Goal: Task Accomplishment & Management: Use online tool/utility

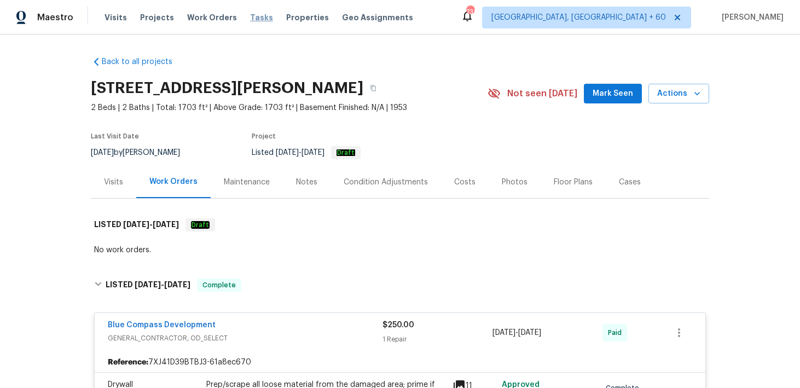
click at [253, 15] on span "Tasks" at bounding box center [261, 18] width 23 height 8
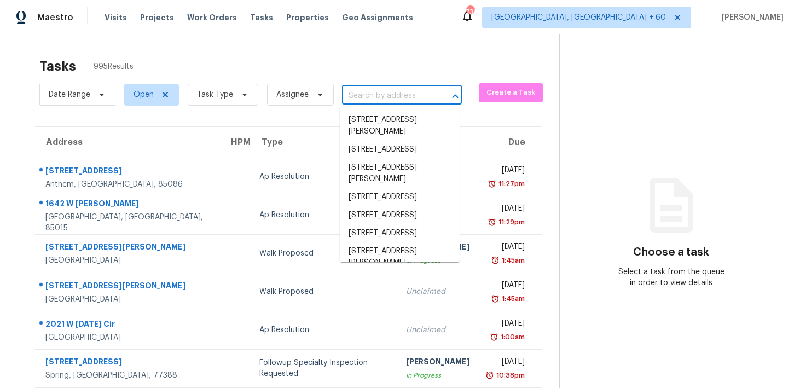
click at [386, 97] on input "text" at bounding box center [386, 95] width 89 height 17
paste input "5070 Timber Falls Dr Fort Mill, SC, 29707"
type input "5070 Timber Falls Dr Fort Mill, SC, 29707"
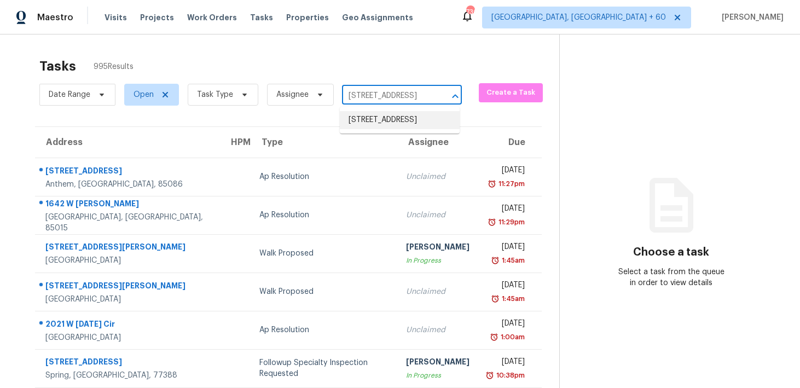
click at [361, 121] on li "5070 Timber Falls Dr, Fort Mill, SC 29707" at bounding box center [400, 120] width 120 height 18
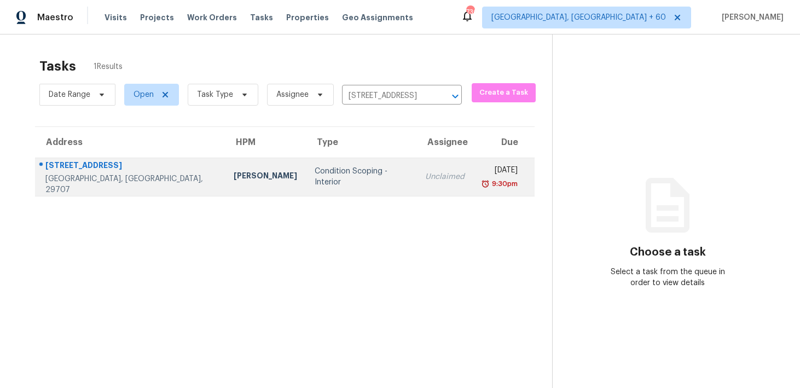
click at [425, 172] on div "Unclaimed" at bounding box center [444, 176] width 39 height 11
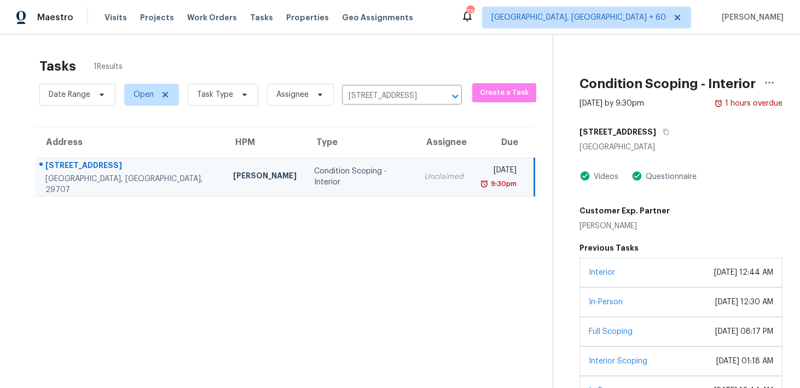
scroll to position [131, 0]
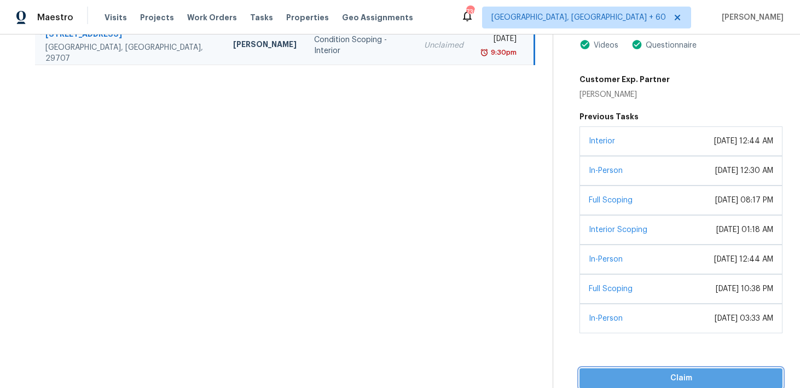
click at [611, 383] on span "Claim" at bounding box center [680, 378] width 185 height 14
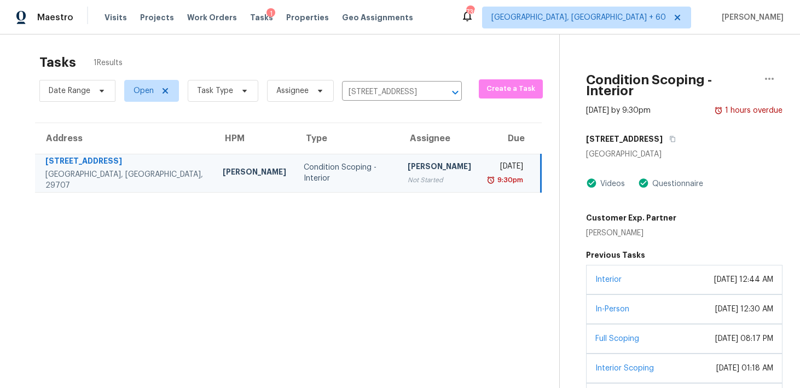
scroll to position [0, 0]
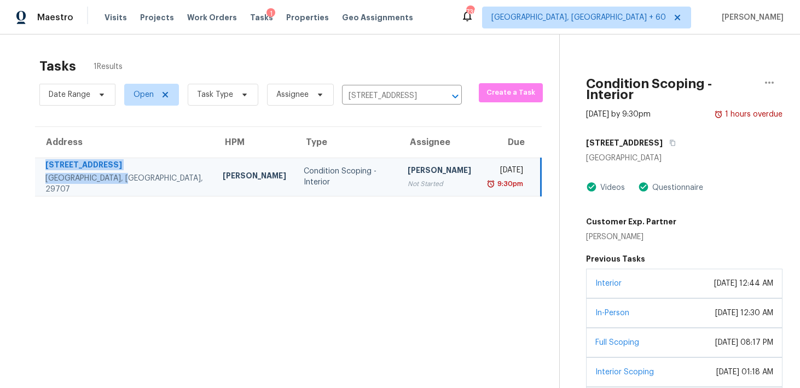
drag, startPoint x: 39, startPoint y: 168, endPoint x: 125, endPoint y: 184, distance: 87.3
click at [125, 184] on td "5070 Timber Falls Dr Fort Mill, SC, 29707" at bounding box center [124, 176] width 179 height 38
copy div "5070 Timber Falls Dr Fort Mill, SC, 29707"
click at [364, 92] on input "5070 Timber Falls Dr, Fort Mill, SC 29707" at bounding box center [386, 95] width 89 height 17
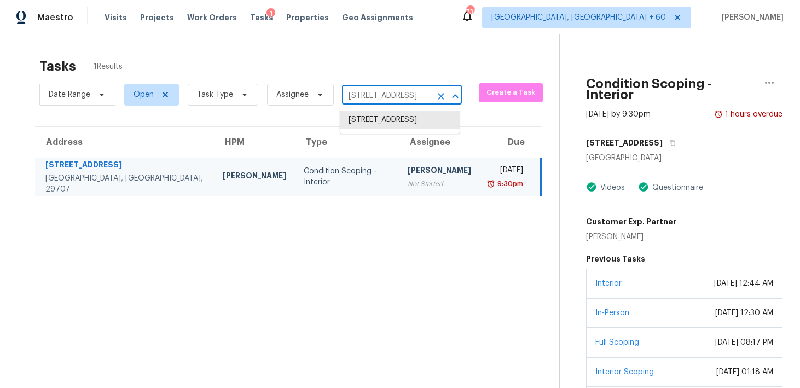
click at [364, 92] on input "5070 Timber Falls Dr, Fort Mill, SC 29707" at bounding box center [386, 95] width 89 height 17
paste input "9530 Louis Phillip St Magnolia, TX, 77354"
type input "9530 Louis Phillip St Magnolia, TX, 77354"
click at [366, 127] on li "9530 Louis Phillip St, Magnolia, TX 77354" at bounding box center [400, 126] width 120 height 30
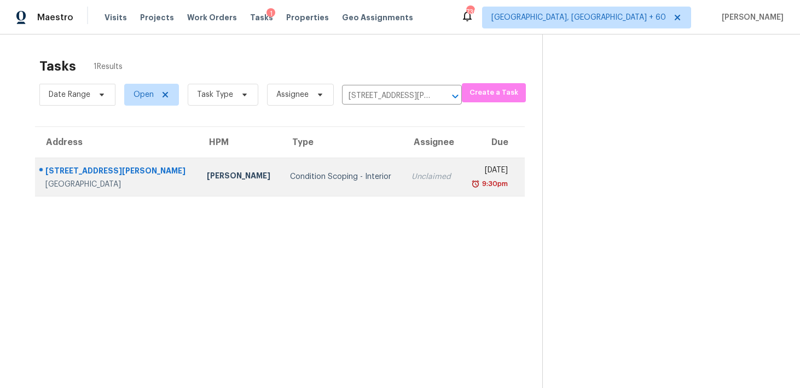
click at [411, 173] on div "Unclaimed" at bounding box center [431, 176] width 41 height 11
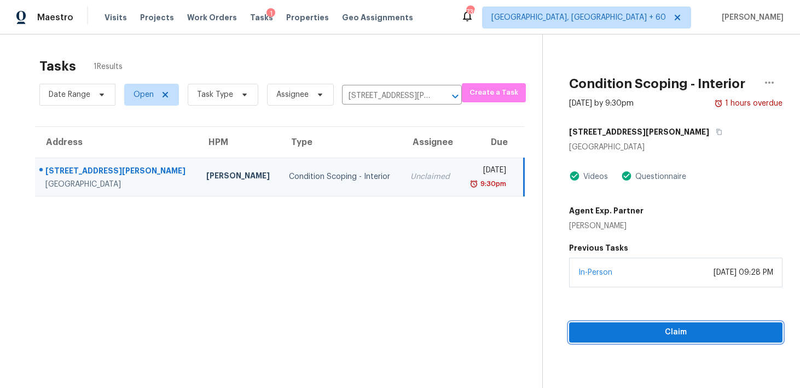
click at [602, 328] on span "Claim" at bounding box center [675, 332] width 196 height 14
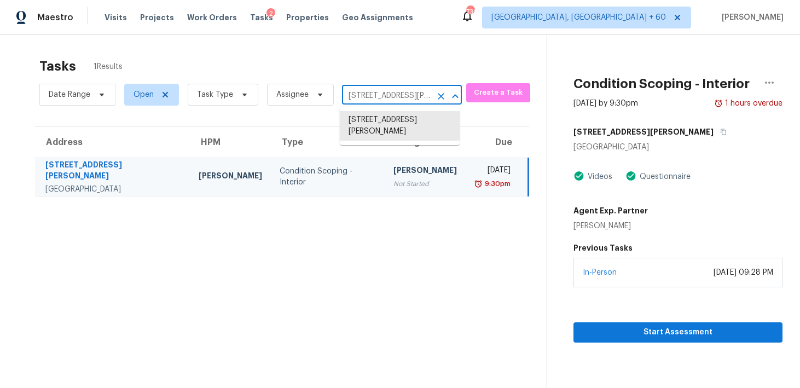
click at [371, 94] on input "9530 Louis Phillip St, Magnolia, TX 77354" at bounding box center [386, 95] width 89 height 17
paste input "3703 Peregrine Way Lakeland, FL, 33811"
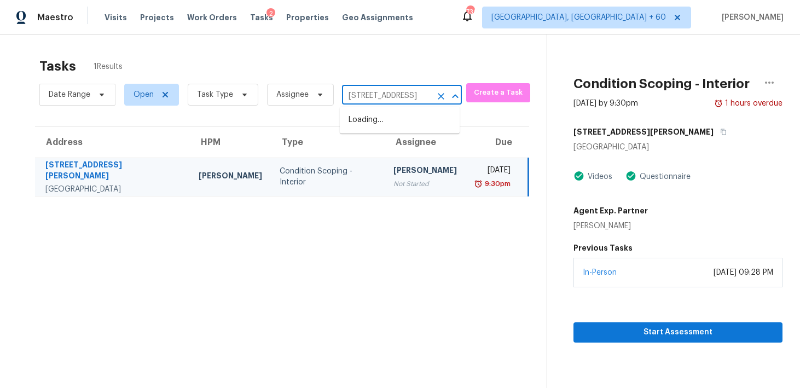
type input "3703 Peregrine Way Lakeland, FL, 33811"
click at [374, 124] on li "3703 Peregrine Way, Lakeland, FL 33811" at bounding box center [400, 120] width 120 height 18
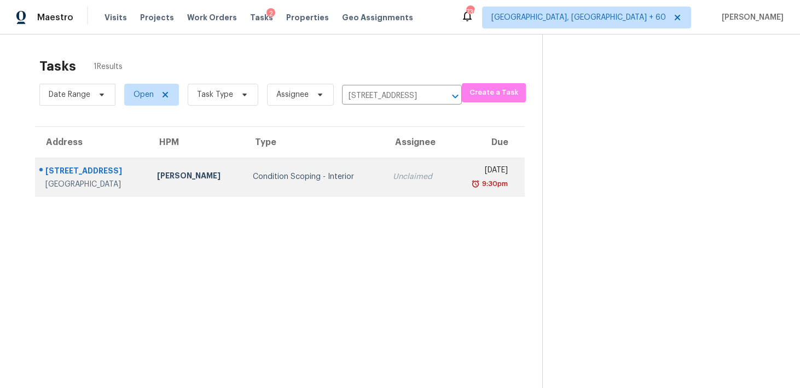
click at [384, 168] on td "Unclaimed" at bounding box center [417, 176] width 67 height 38
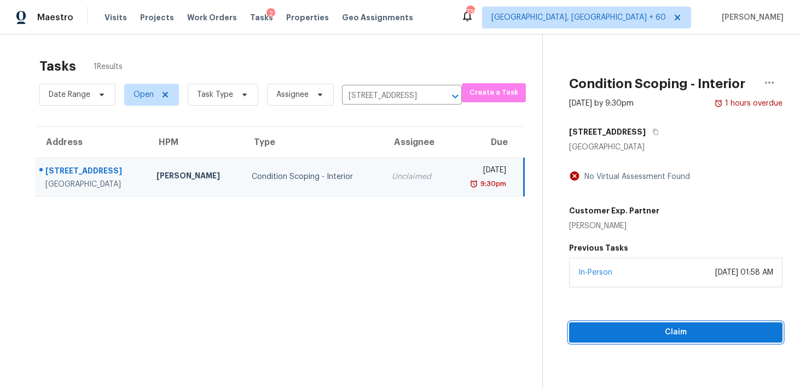
click at [606, 336] on span "Claim" at bounding box center [675, 332] width 196 height 14
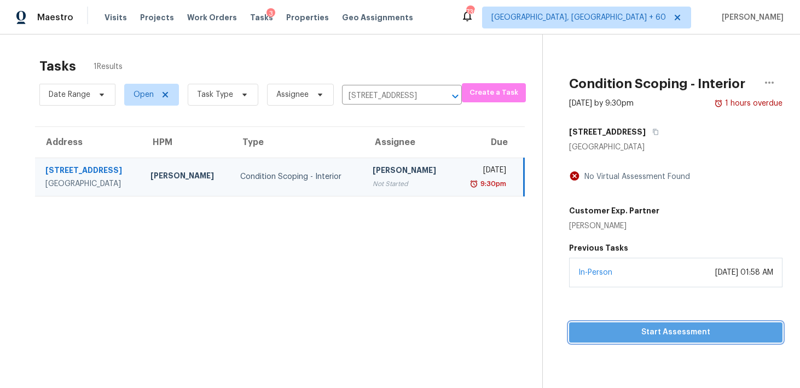
click at [606, 336] on span "Start Assessment" at bounding box center [675, 332] width 196 height 14
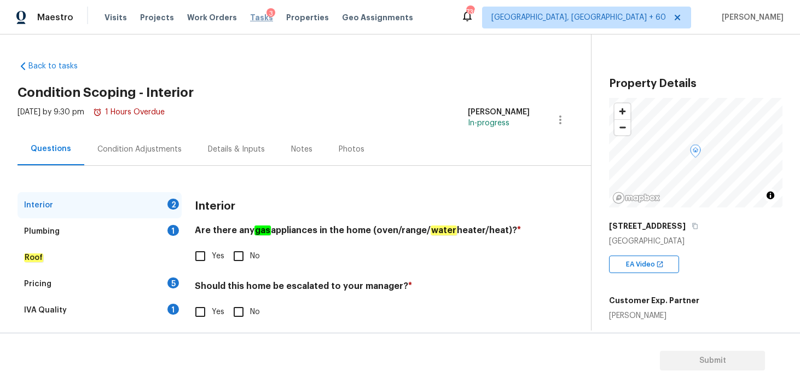
click at [251, 17] on span "Tasks" at bounding box center [261, 18] width 23 height 8
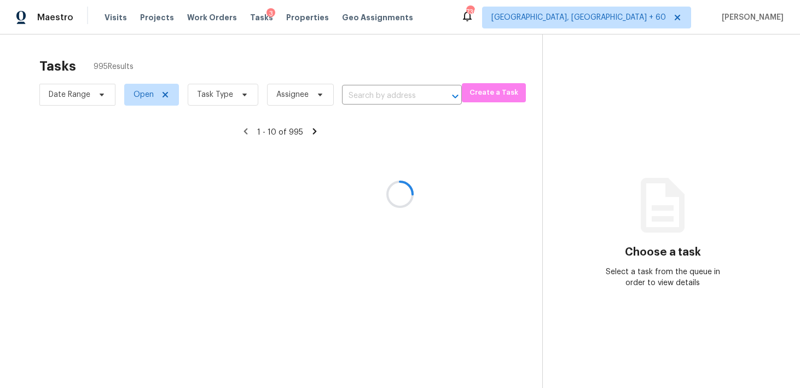
click at [376, 99] on div at bounding box center [400, 194] width 800 height 388
click at [353, 95] on div at bounding box center [400, 194] width 800 height 388
click at [356, 97] on div at bounding box center [400, 194] width 800 height 388
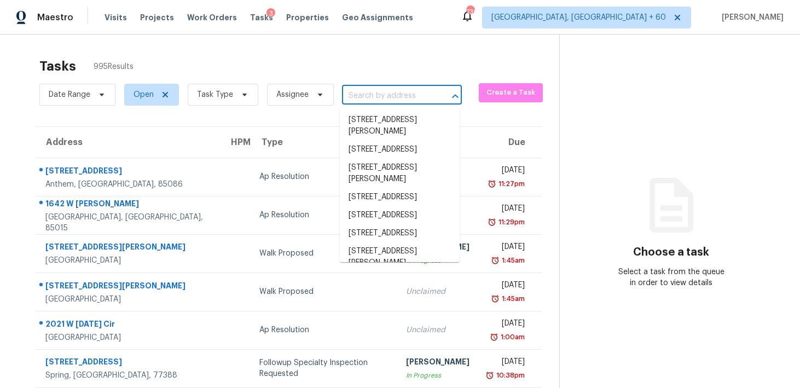
click at [374, 90] on input "text" at bounding box center [386, 95] width 89 height 17
paste input "22527 Market Square Ln Katy, TX, 77449"
type input "22527 Market Square Ln Katy, TX, 77449"
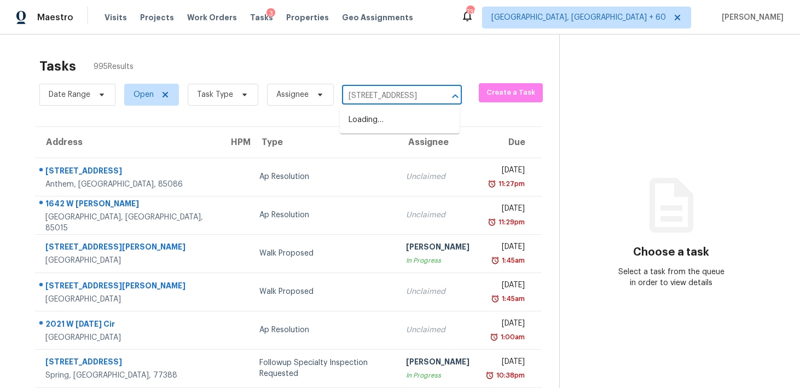
scroll to position [0, 59]
click at [364, 124] on li "22527 Market Square Ln, Katy, TX 77449" at bounding box center [400, 120] width 120 height 18
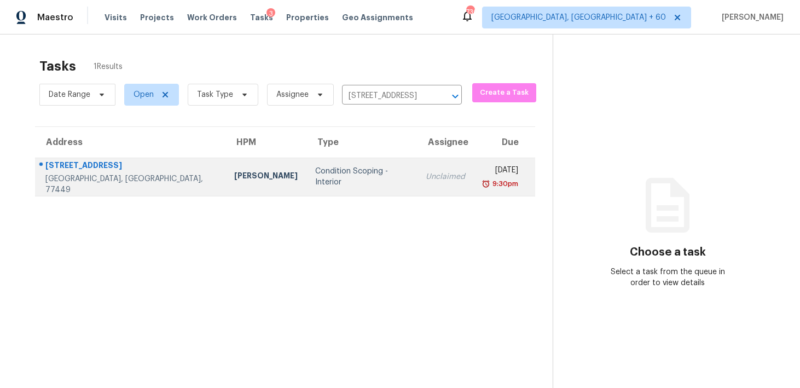
click at [425, 176] on div "Unclaimed" at bounding box center [444, 176] width 39 height 11
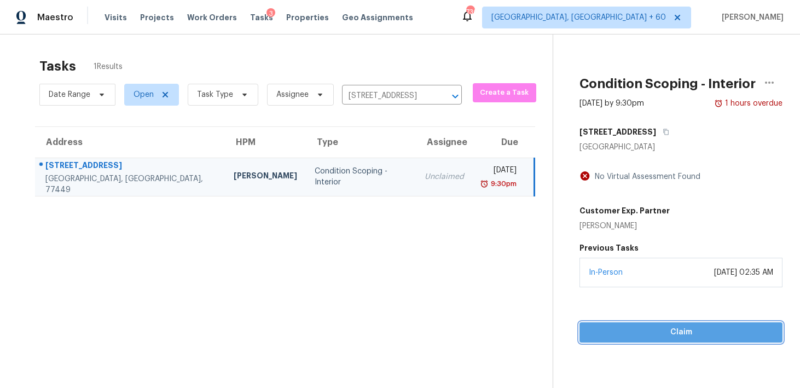
click at [606, 334] on span "Claim" at bounding box center [680, 332] width 185 height 14
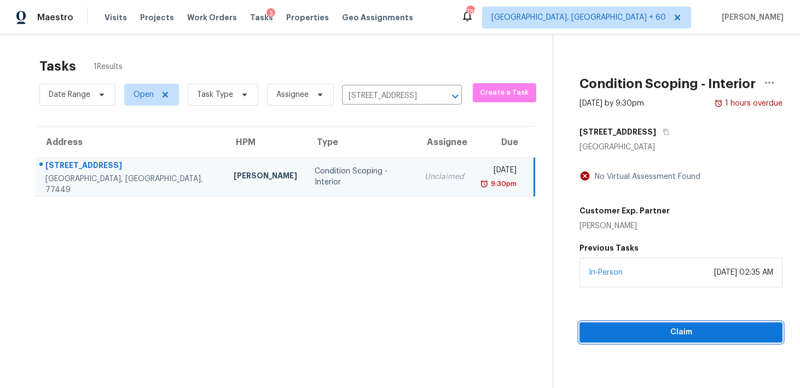
click at [608, 336] on span "Claim" at bounding box center [680, 332] width 185 height 14
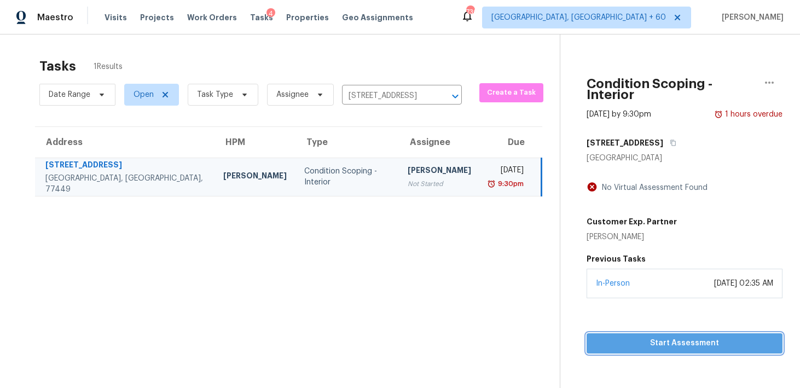
click at [634, 336] on span "Start Assessment" at bounding box center [684, 343] width 178 height 14
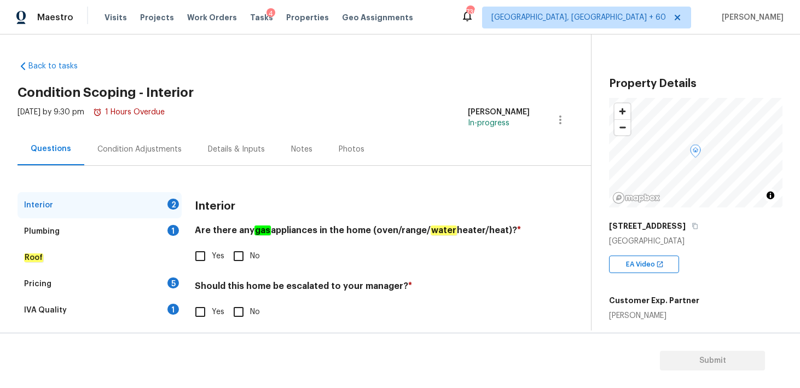
click at [266, 18] on div "4" at bounding box center [270, 13] width 9 height 11
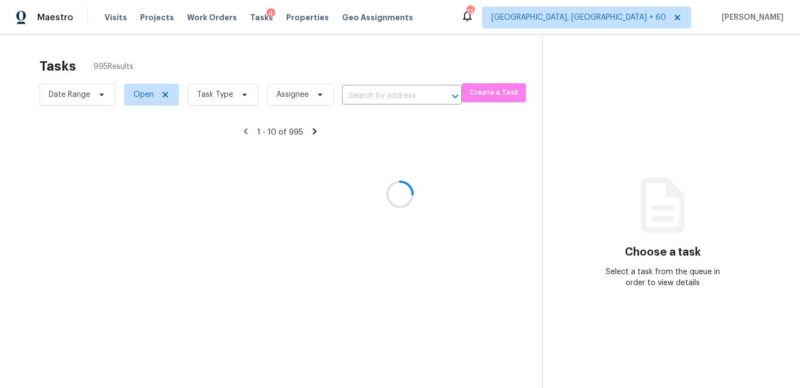
click at [360, 97] on div at bounding box center [400, 194] width 800 height 388
click at [352, 95] on div at bounding box center [400, 194] width 800 height 388
click at [363, 94] on div at bounding box center [400, 194] width 800 height 388
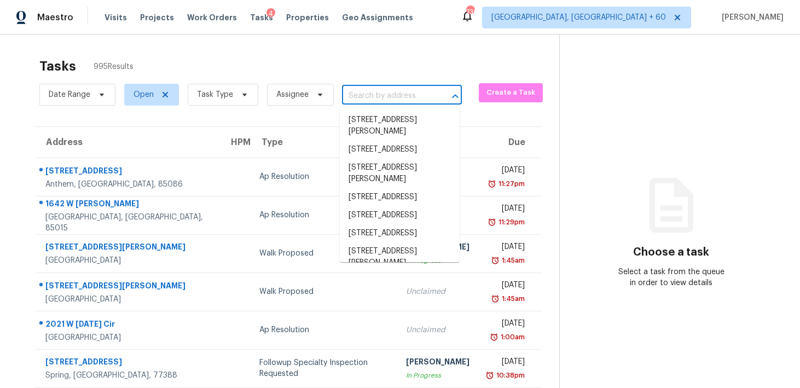
click at [350, 104] on input "text" at bounding box center [386, 95] width 89 height 17
paste input "2505 NE 35th Dr Fort Lauderdale, FL, 33308"
type input "2505 NE 35th Dr Fort Lauderdale, FL, 33308"
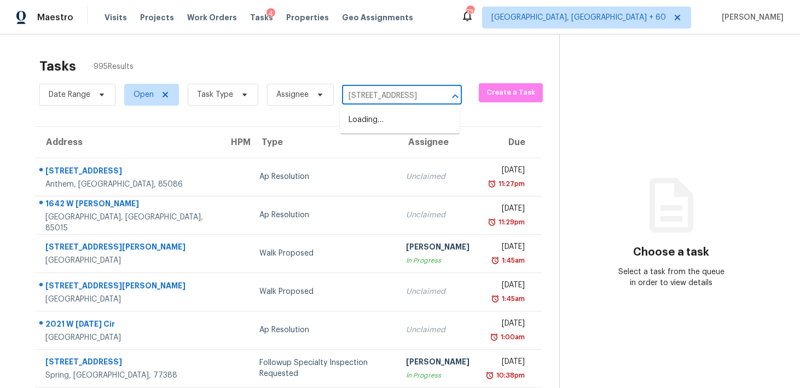
scroll to position [0, 74]
click at [365, 124] on li "2505 NE 35th Dr, Fort Lauderdale, FL 33308" at bounding box center [400, 120] width 120 height 18
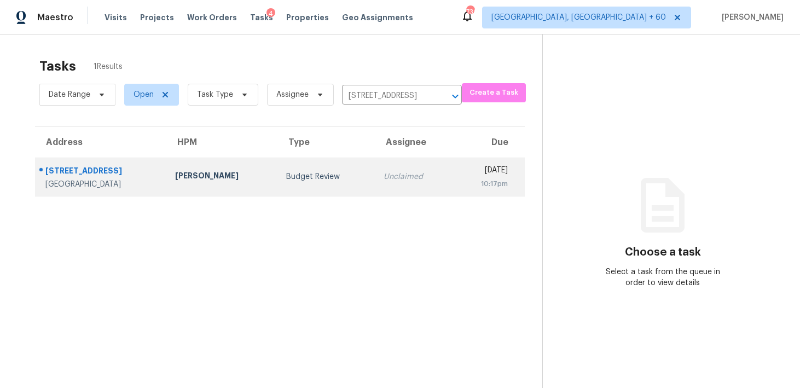
click at [383, 180] on div "Unclaimed" at bounding box center [413, 176] width 61 height 11
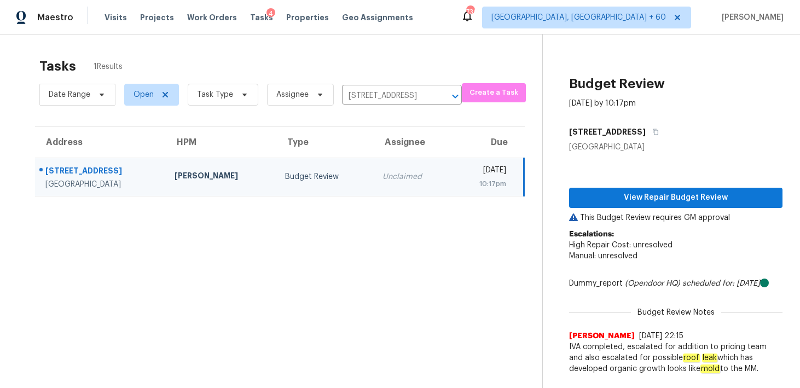
click at [382, 176] on div "Unclaimed" at bounding box center [412, 176] width 60 height 11
click at [382, 174] on div "Unclaimed" at bounding box center [412, 176] width 60 height 11
click at [382, 178] on div "Unclaimed" at bounding box center [412, 176] width 60 height 11
click at [151, 100] on span "Open" at bounding box center [143, 94] width 20 height 11
click at [154, 125] on label "Open" at bounding box center [147, 125] width 34 height 11
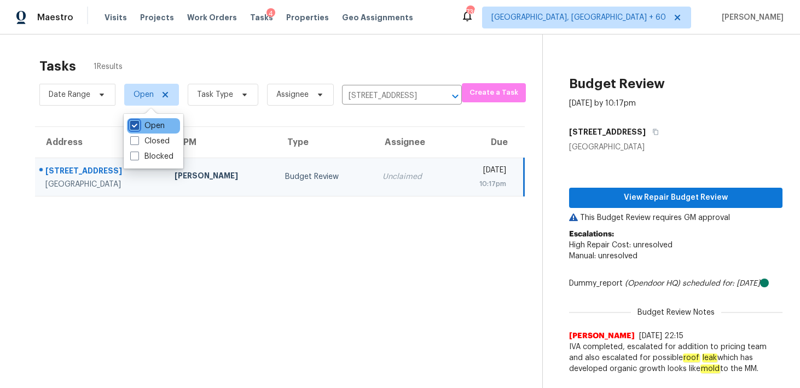
click at [137, 125] on input "Open" at bounding box center [133, 123] width 7 height 7
checkbox input "false"
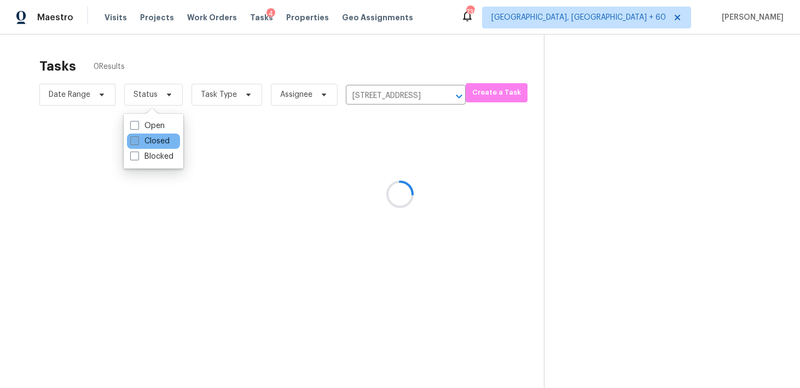
click at [153, 138] on label "Closed" at bounding box center [149, 141] width 39 height 11
click at [137, 138] on input "Closed" at bounding box center [133, 139] width 7 height 7
checkbox input "true"
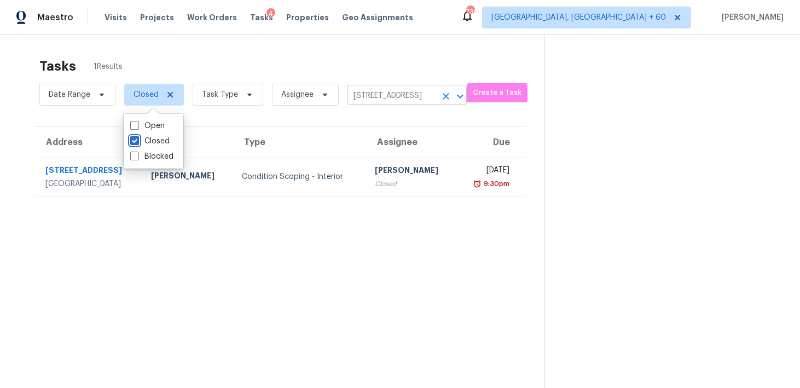
click at [445, 97] on icon "Clear" at bounding box center [445, 96] width 7 height 7
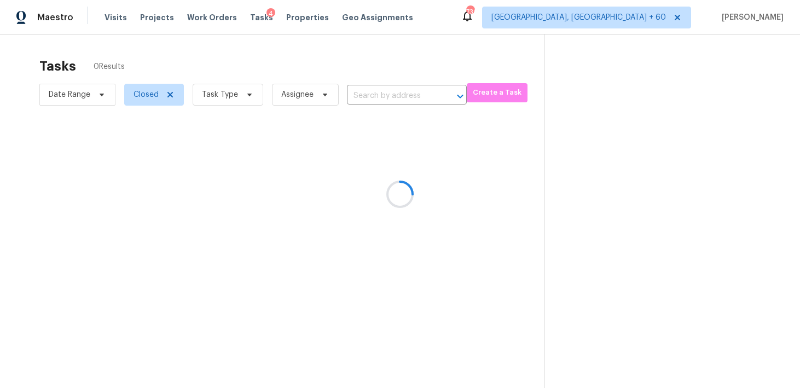
click at [157, 91] on div at bounding box center [400, 194] width 800 height 388
click at [396, 95] on div at bounding box center [400, 194] width 800 height 388
click at [151, 94] on div at bounding box center [400, 194] width 800 height 388
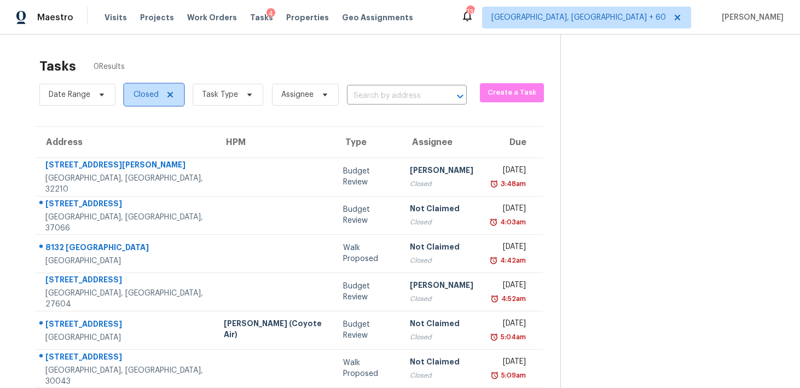
click at [146, 98] on span "Closed" at bounding box center [145, 94] width 25 height 11
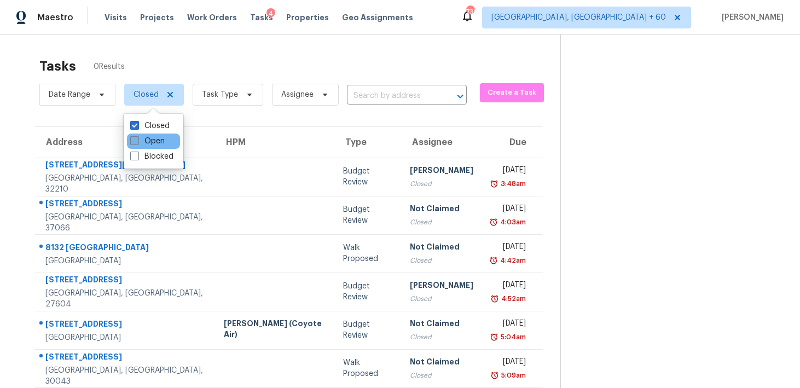
click at [137, 138] on span at bounding box center [134, 140] width 9 height 9
click at [137, 138] on input "Open" at bounding box center [133, 139] width 7 height 7
checkbox input "true"
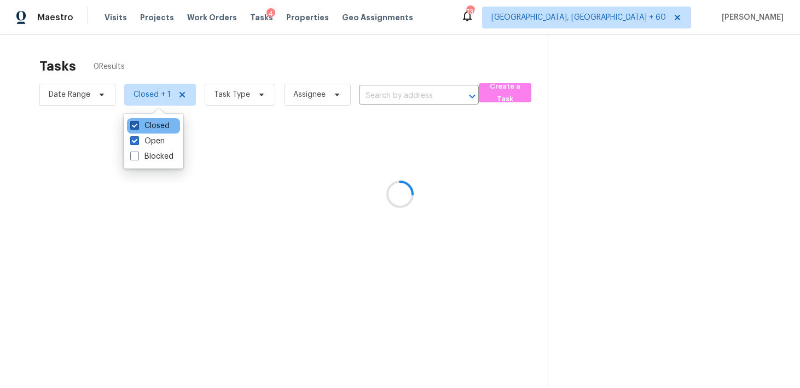
click at [137, 125] on span at bounding box center [134, 125] width 9 height 9
click at [137, 125] on input "Closed" at bounding box center [133, 123] width 7 height 7
checkbox input "false"
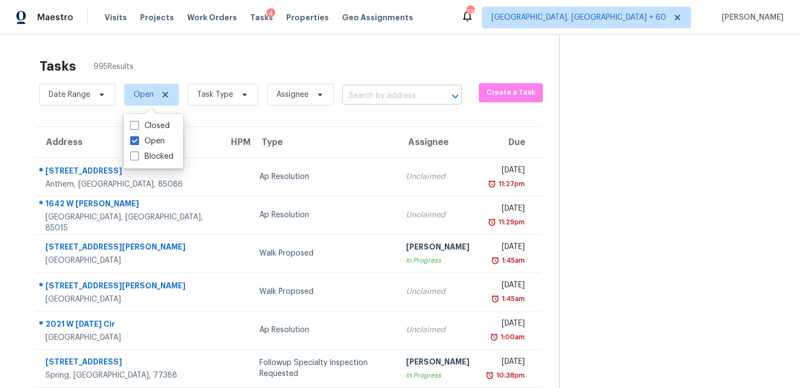
click at [369, 97] on input "text" at bounding box center [386, 95] width 89 height 17
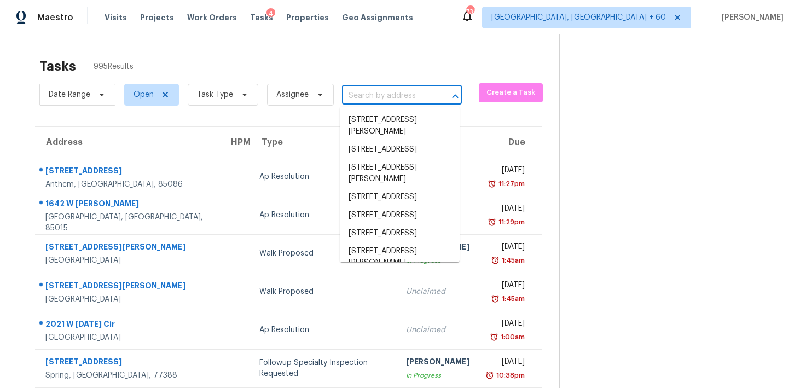
paste input "1322 Chandler Cove Way Grayson, GA, 30017"
type input "1322 Chandler Cove Way Grayson, GA, 30017"
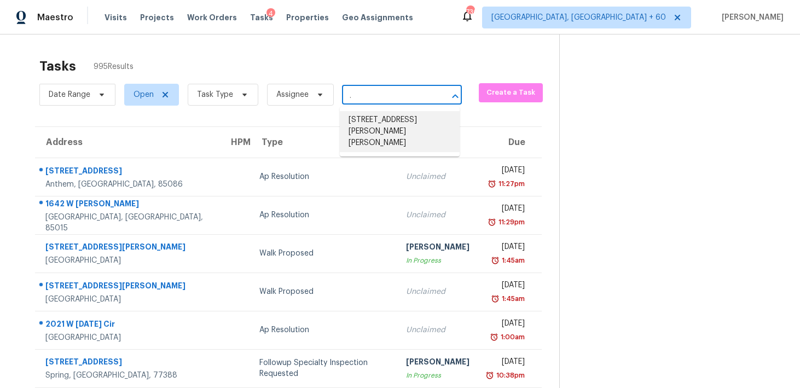
click at [366, 128] on li "1322 Chandler Cove Way, Grayson, GA 30017" at bounding box center [400, 131] width 120 height 41
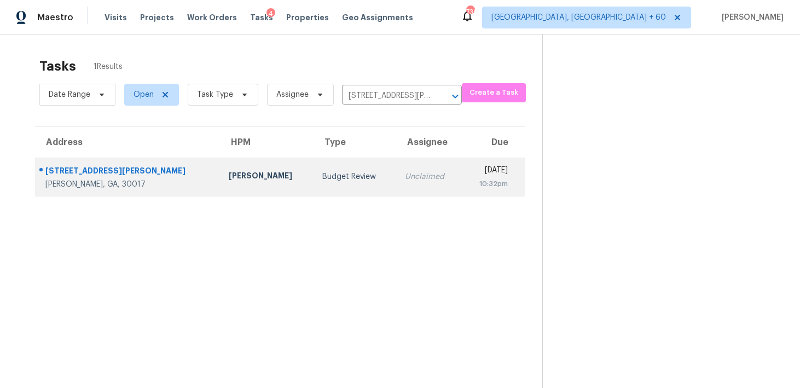
click at [405, 175] on div "Unclaimed" at bounding box center [429, 176] width 49 height 11
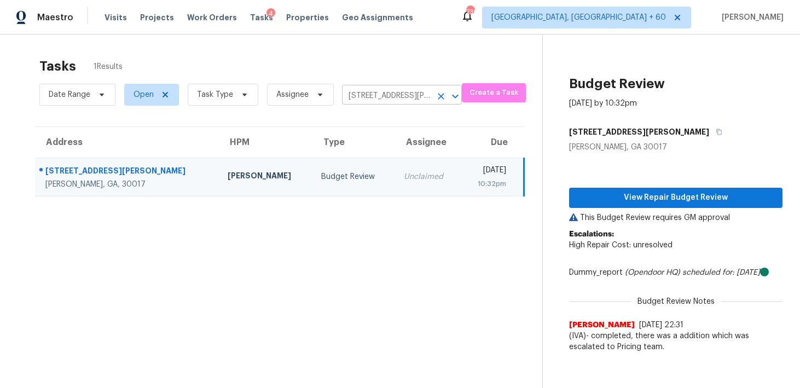
click at [443, 94] on icon "Clear" at bounding box center [440, 96] width 11 height 11
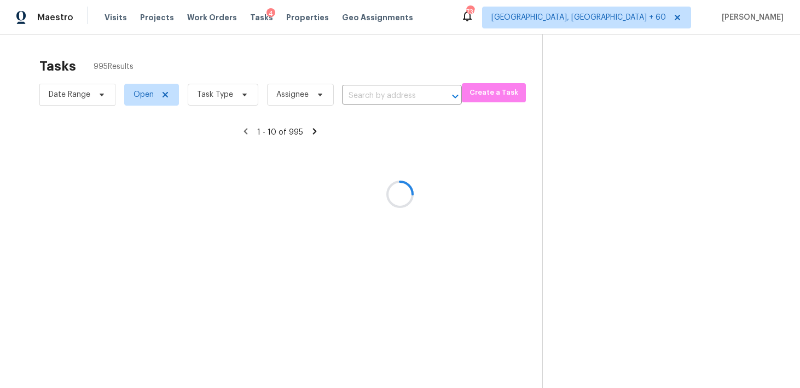
click at [364, 105] on div at bounding box center [400, 194] width 800 height 388
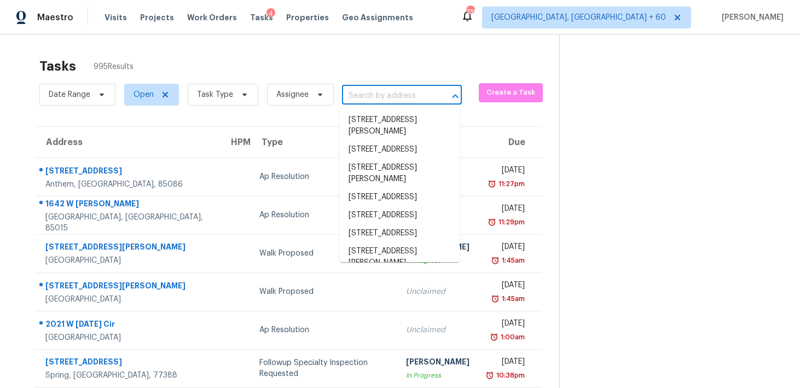
click at [390, 94] on input "text" at bounding box center [386, 95] width 89 height 17
paste input "1322 Chandler Cove Way Grayson, GA, 30017"
type input "1322 Chandler Cove Way Grayson, GA, 30017"
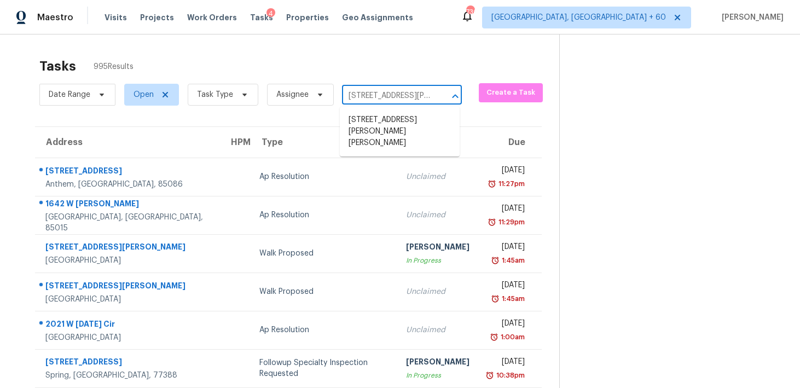
scroll to position [0, 79]
click at [380, 140] on li "1322 Chandler Cove Way, Grayson, GA 30017" at bounding box center [400, 131] width 120 height 41
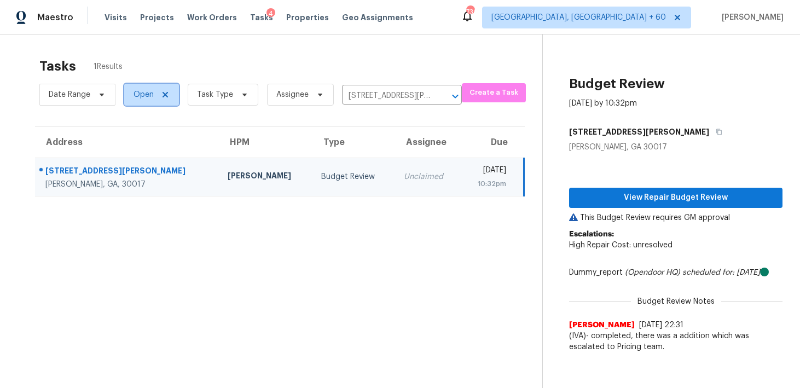
click at [165, 92] on icon at bounding box center [165, 94] width 9 height 9
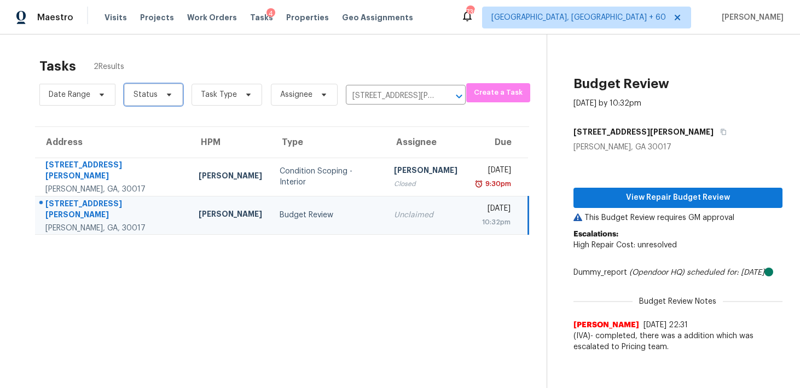
click at [159, 92] on span "Status" at bounding box center [153, 95] width 59 height 22
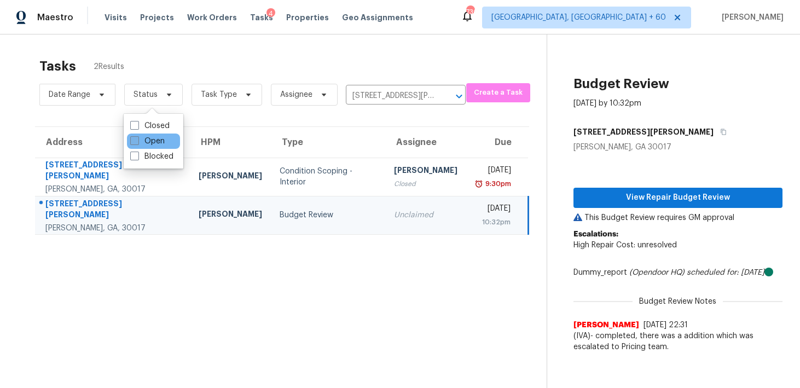
click at [152, 137] on label "Open" at bounding box center [147, 141] width 34 height 11
click at [137, 137] on input "Open" at bounding box center [133, 139] width 7 height 7
checkbox input "true"
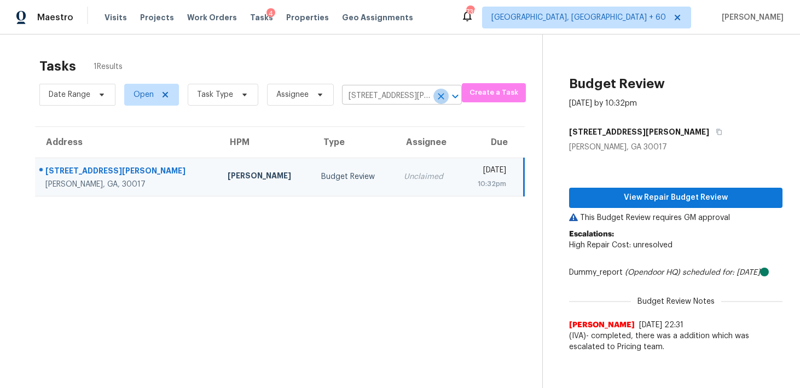
click at [439, 99] on icon "Clear" at bounding box center [440, 96] width 11 height 11
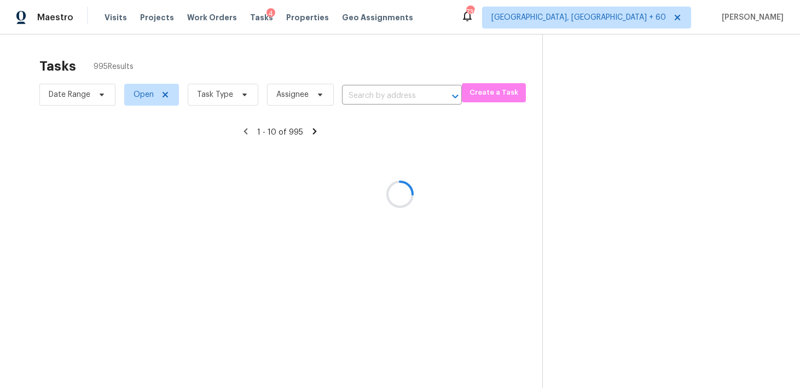
click at [231, 96] on div at bounding box center [400, 194] width 800 height 388
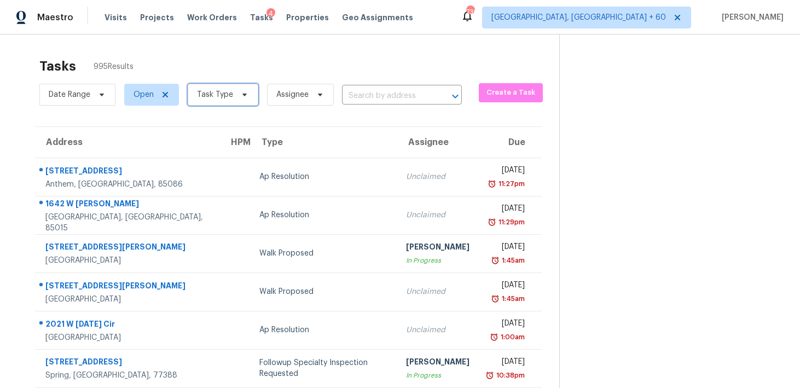
click at [235, 86] on span "Task Type" at bounding box center [223, 95] width 71 height 22
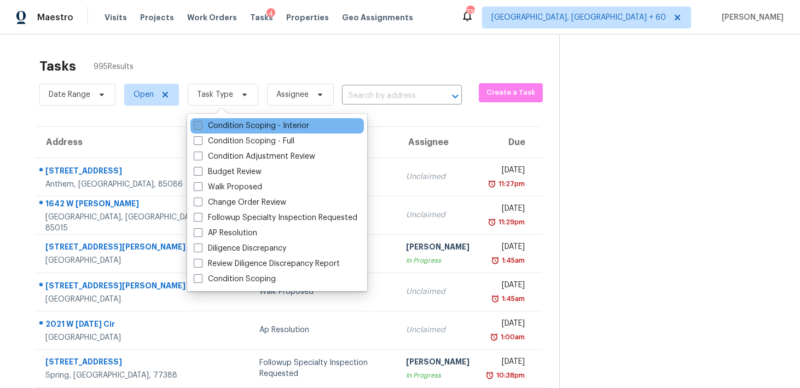
click at [246, 124] on label "Condition Scoping - Interior" at bounding box center [251, 125] width 115 height 11
click at [201, 124] on input "Condition Scoping - Interior" at bounding box center [197, 123] width 7 height 7
checkbox input "true"
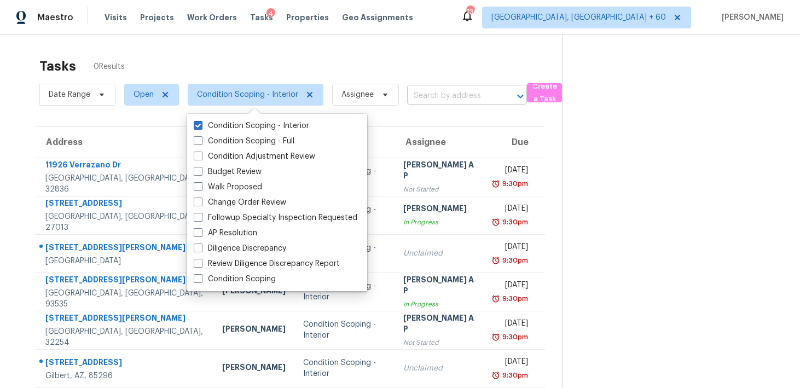
click at [428, 96] on input "text" at bounding box center [451, 95] width 89 height 17
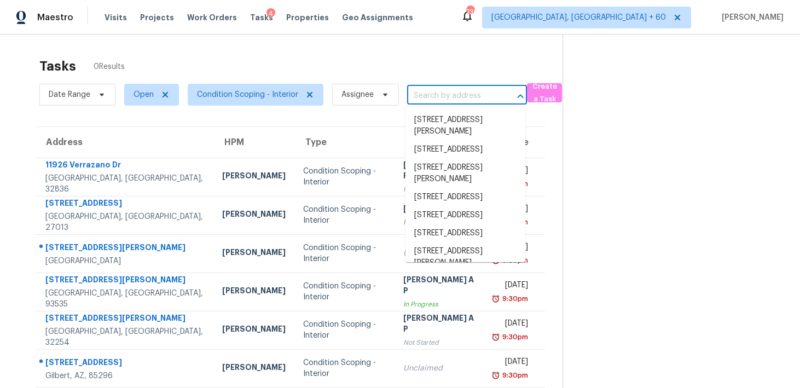
paste input "3426 Summit Cir Belton, TX, 76513"
type input "3426 Summit Cir Belton, TX, 76513"
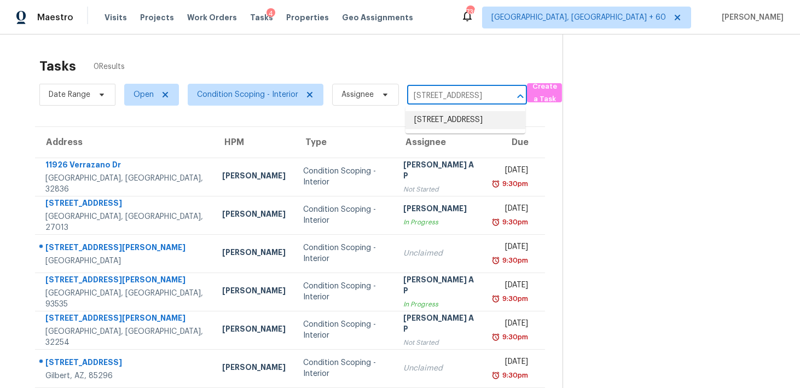
click at [432, 119] on li "3426 Summit Cir, Belton, TX 76513" at bounding box center [465, 120] width 120 height 18
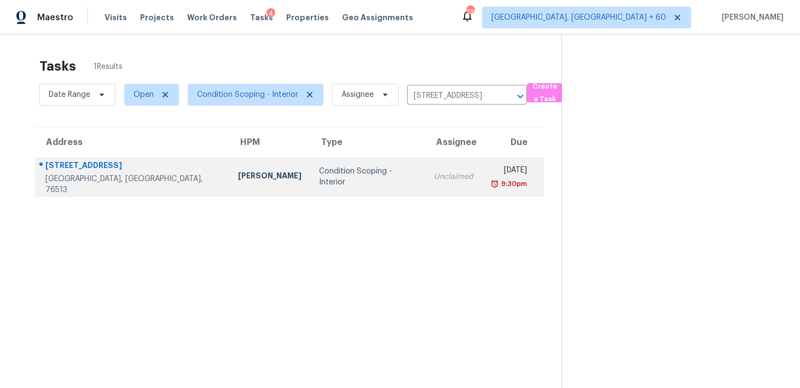
click at [482, 189] on td "Mon, Aug 18th 2025 9:30pm" at bounding box center [513, 176] width 62 height 38
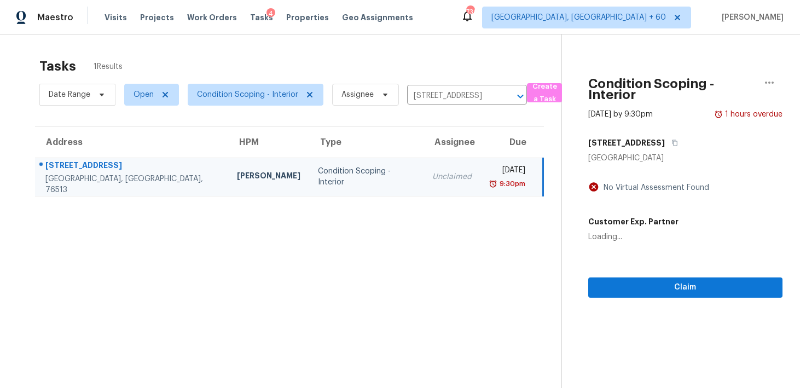
scroll to position [34, 0]
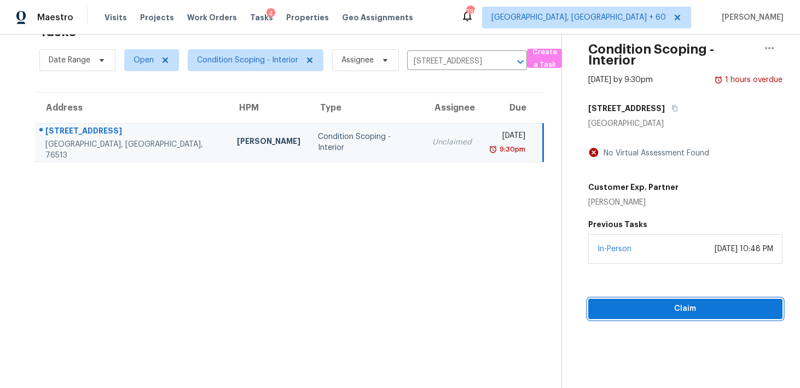
click at [641, 299] on button "Claim" at bounding box center [685, 309] width 194 height 20
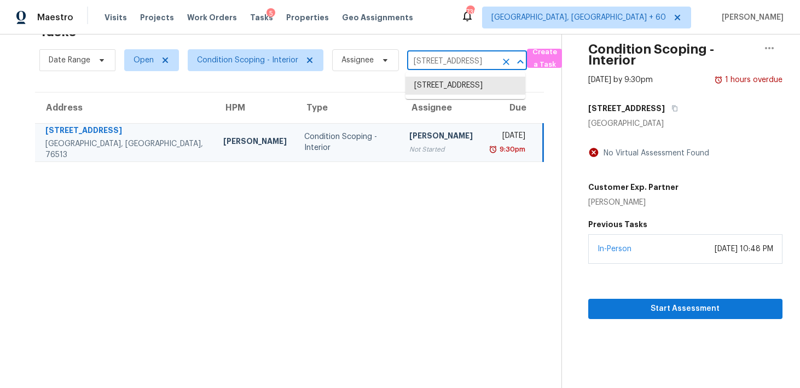
click at [427, 64] on input "3426 Summit Cir, Belton, TX 76513" at bounding box center [451, 61] width 89 height 17
paste input "16227 Ike Ln Selma, TX, 78154"
type input "16227 Ike Ln Selma, TX, 78154"
click at [427, 87] on li "16227 Ike Ln, Selma, TX 78154" at bounding box center [465, 92] width 120 height 30
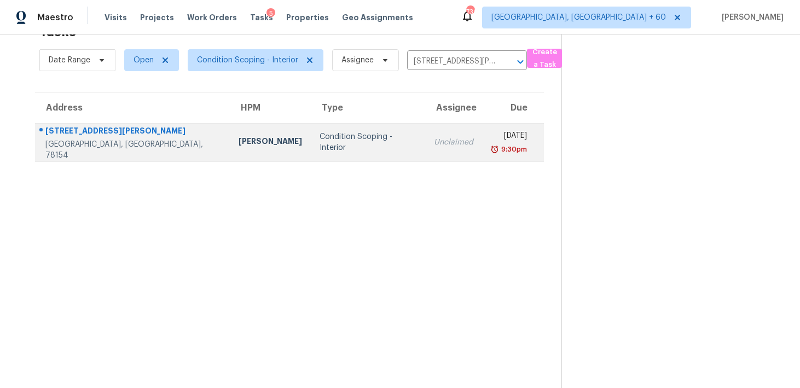
click at [434, 145] on div "Unclaimed" at bounding box center [453, 142] width 39 height 11
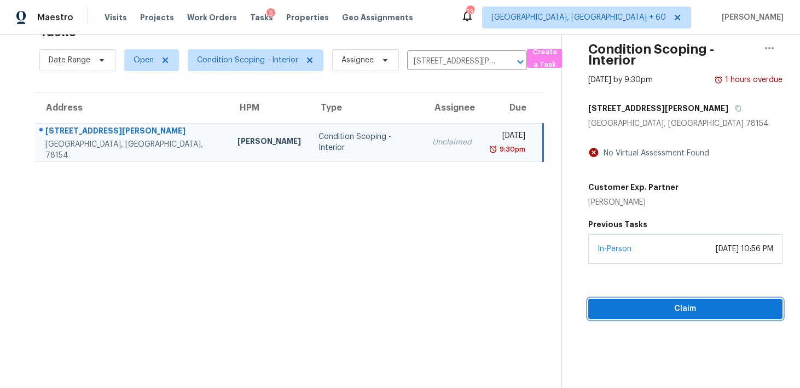
click at [628, 311] on span "Claim" at bounding box center [685, 309] width 177 height 14
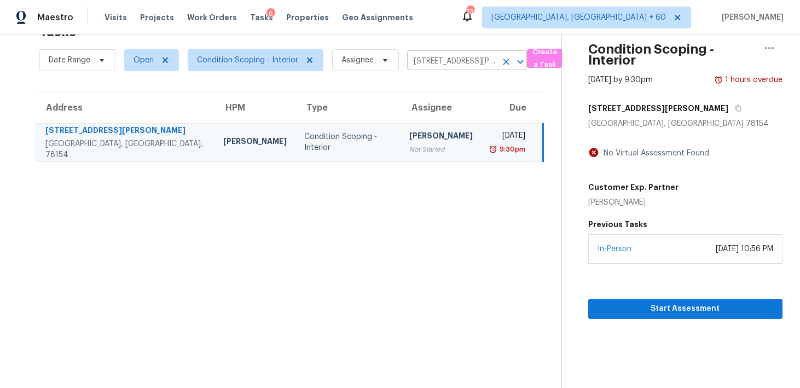
click at [431, 66] on input "16227 Ike Ln, Selma, TX 78154" at bounding box center [451, 61] width 89 height 17
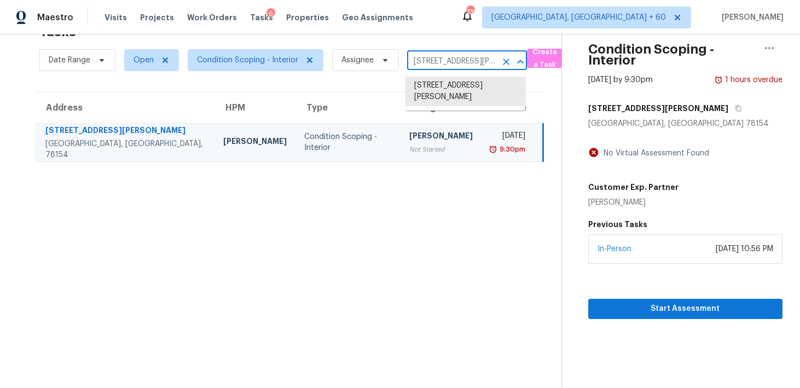
click at [431, 66] on input "16227 Ike Ln, Selma, TX 78154" at bounding box center [451, 61] width 89 height 17
paste input "809 Willow Crest Dr Richardson, TX, 75081"
type input "809 Willow Crest Dr Richardson, TX, 75081"
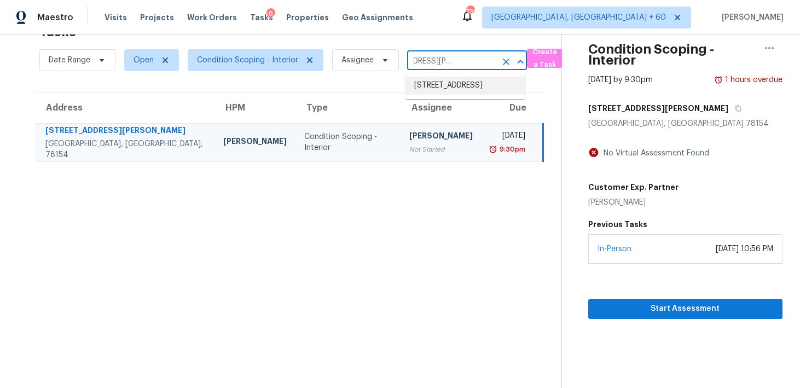
click at [434, 94] on li "809 Willow Crest Dr, Richardson, TX 75081" at bounding box center [465, 86] width 120 height 18
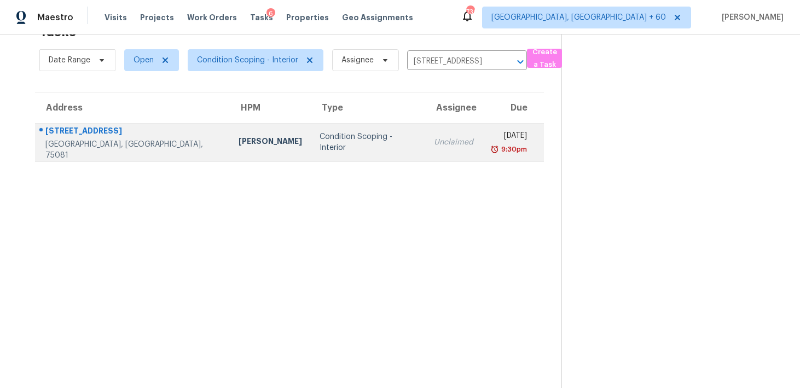
click at [434, 137] on div "Unclaimed" at bounding box center [453, 142] width 39 height 11
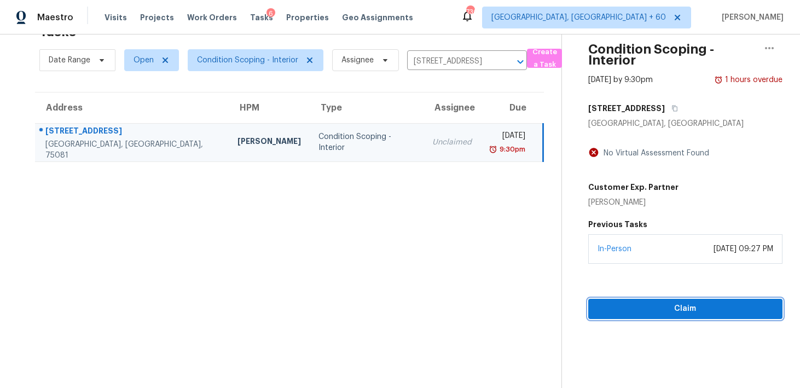
click at [622, 305] on span "Claim" at bounding box center [685, 309] width 177 height 14
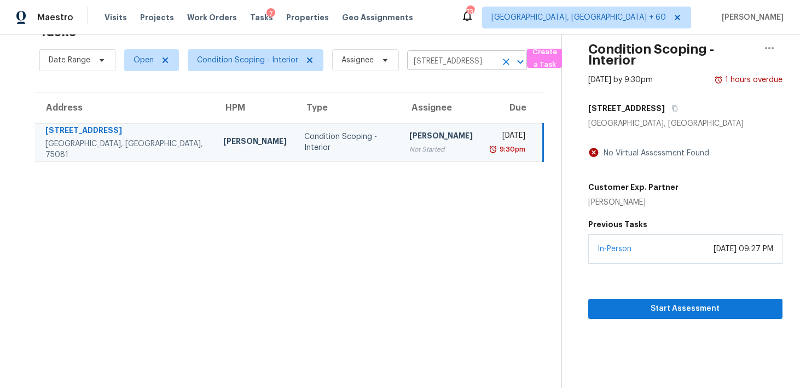
click at [438, 60] on input "809 Willow Crest Dr, Richardson, TX 75081" at bounding box center [451, 61] width 89 height 17
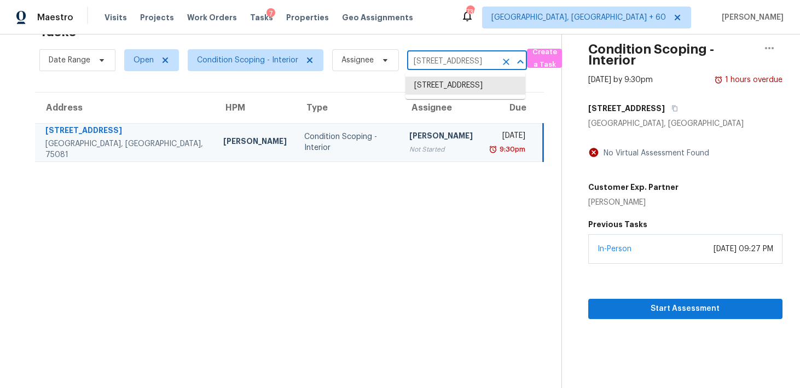
click at [438, 60] on input "809 Willow Crest Dr, Richardson, TX 75081" at bounding box center [451, 61] width 89 height 17
paste input "724 Canal St Delaware, OH, 43015"
type input "724 Canal St Delaware, OH, 43015"
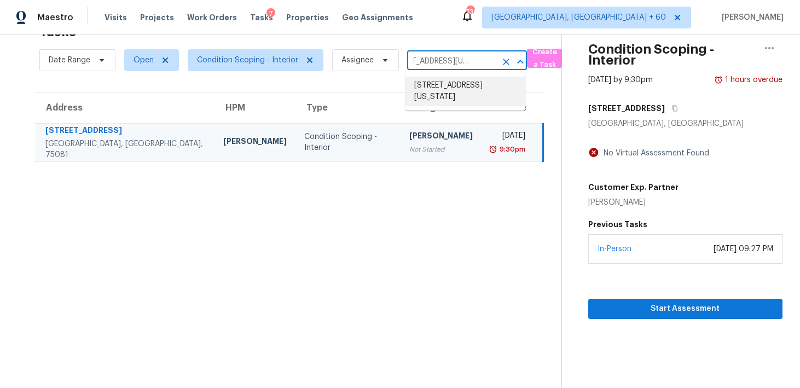
click at [432, 91] on li "724 Canal St, Delaware, OH 43015" at bounding box center [465, 92] width 120 height 30
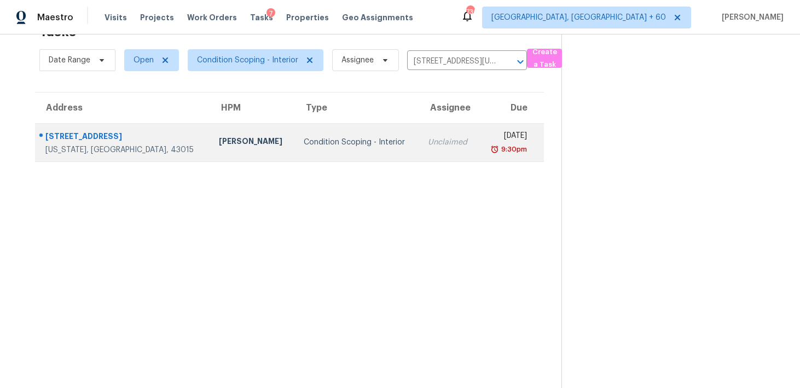
click at [428, 139] on div "Unclaimed" at bounding box center [449, 142] width 42 height 11
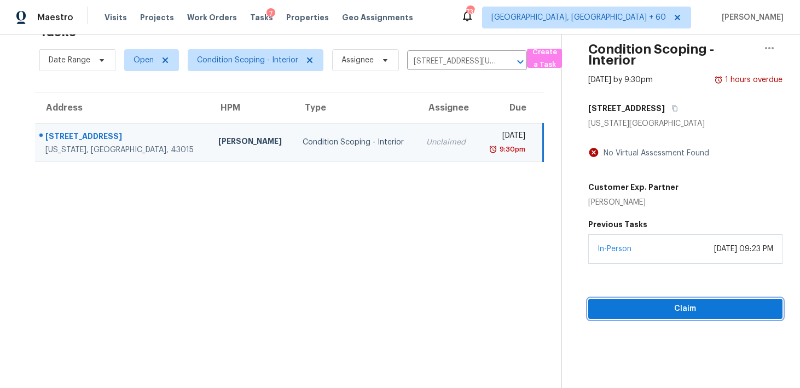
click at [628, 311] on span "Claim" at bounding box center [685, 309] width 177 height 14
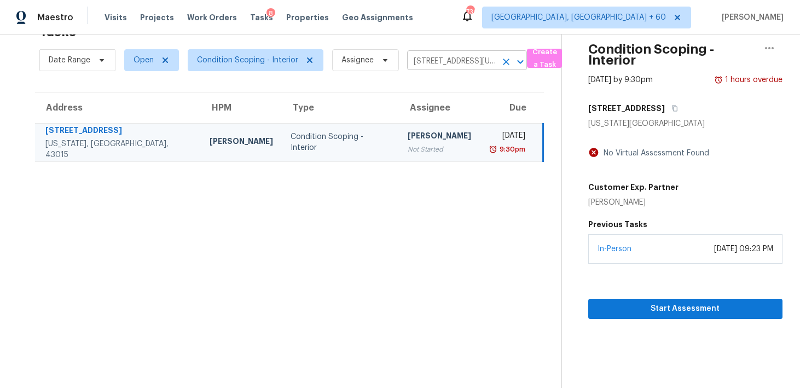
click at [446, 67] on input "724 Canal St, Delaware, OH 43015" at bounding box center [451, 61] width 89 height 17
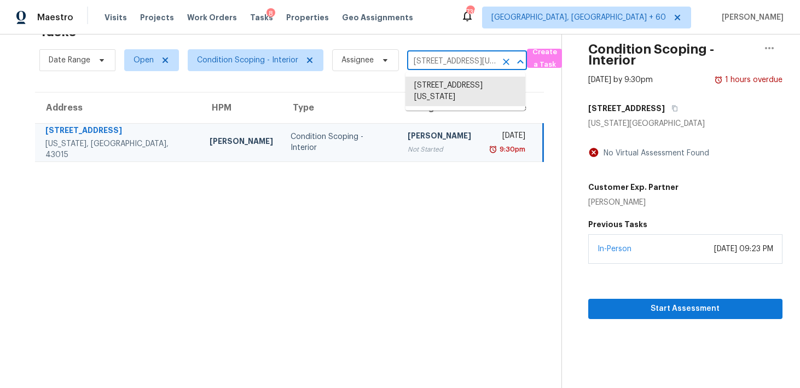
click at [446, 67] on input "724 Canal St, Delaware, OH 43015" at bounding box center [451, 61] width 89 height 17
paste input "5070 Timber Falls Dr Fort Mill, SC, 29707"
type input "5070 Timber Falls Dr Fort Mill, SC, 29707"
click at [429, 95] on li "5070 Timber Falls Dr, Fort Mill, SC 29707" at bounding box center [465, 86] width 120 height 18
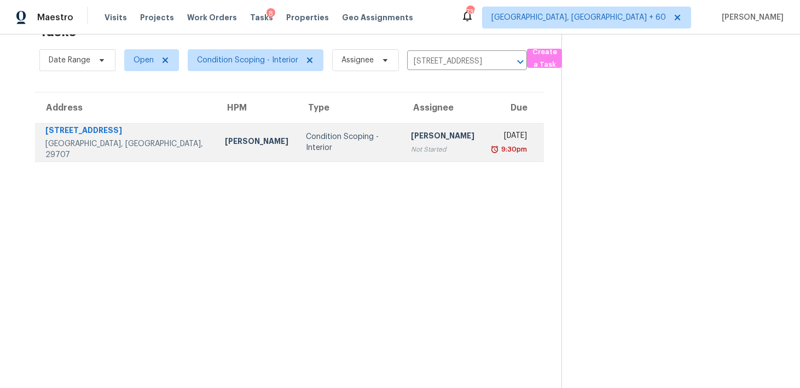
click at [411, 144] on div "Not Started" at bounding box center [442, 149] width 63 height 11
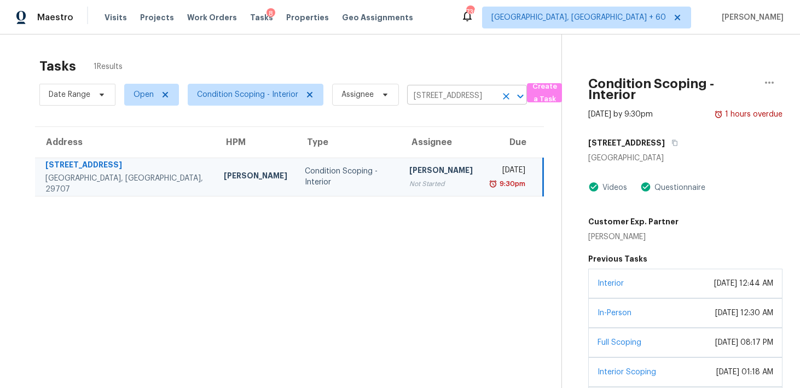
click at [454, 93] on input "5070 Timber Falls Dr, Fort Mill, SC 29707" at bounding box center [451, 95] width 89 height 17
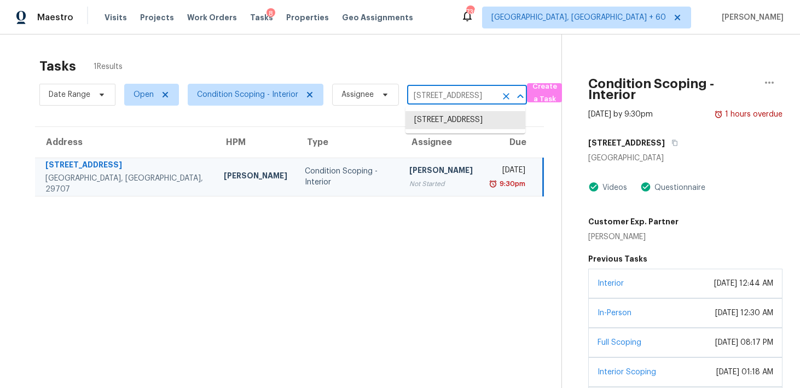
click at [454, 93] on input "5070 Timber Falls Dr, Fort Mill, SC 29707" at bounding box center [451, 95] width 89 height 17
paste input "3426 Summit Cir Belton, TX, 76513"
type input "3426 Summit Cir Belton, TX, 76513"
click at [433, 125] on li "3426 Summit Cir, Belton, TX 76513" at bounding box center [465, 120] width 120 height 18
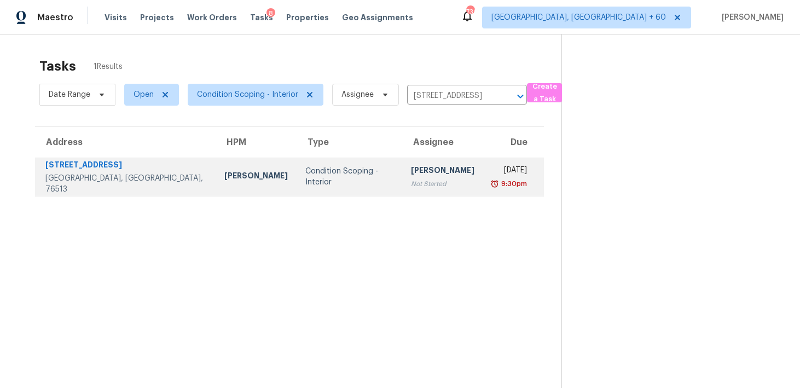
click at [411, 177] on div "[PERSON_NAME]" at bounding box center [442, 172] width 63 height 14
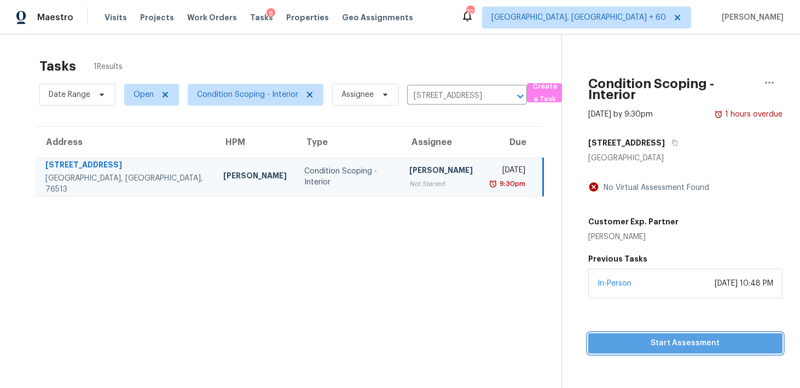
click at [623, 339] on span "Start Assessment" at bounding box center [685, 343] width 177 height 14
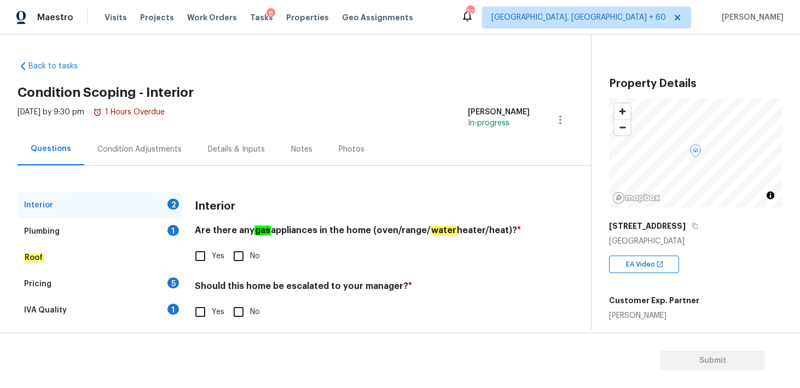
click at [163, 152] on div "Condition Adjustments" at bounding box center [139, 149] width 84 height 11
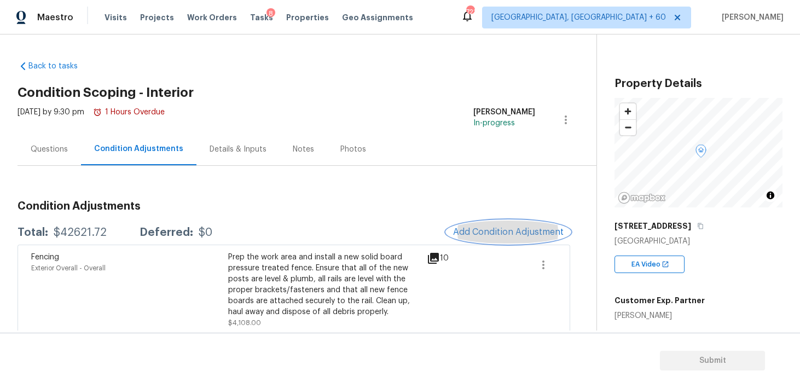
click at [464, 231] on span "Add Condition Adjustment" at bounding box center [508, 232] width 110 height 10
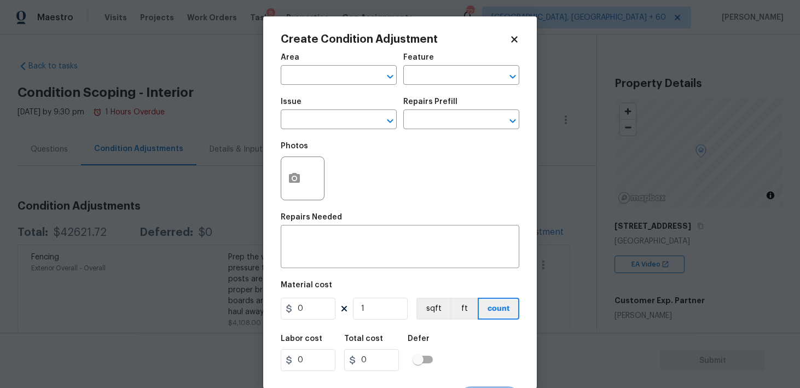
click at [323, 91] on span "Area ​" at bounding box center [339, 69] width 116 height 44
click at [323, 77] on input "text" at bounding box center [323, 76] width 85 height 17
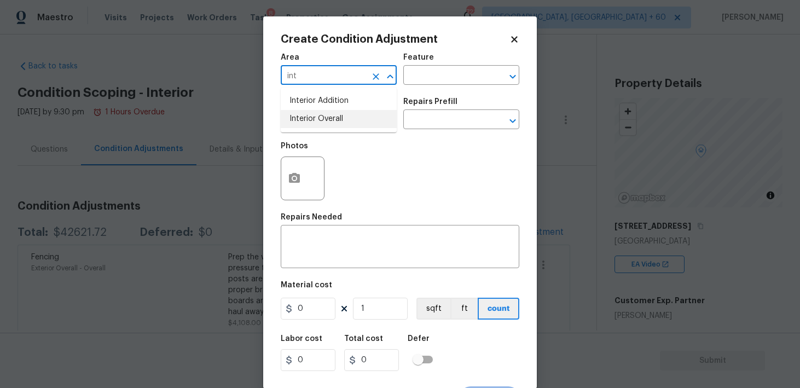
click at [324, 117] on li "Interior Overall" at bounding box center [339, 119] width 116 height 18
type input "Interior Overall"
click at [435, 77] on input "text" at bounding box center [445, 76] width 85 height 17
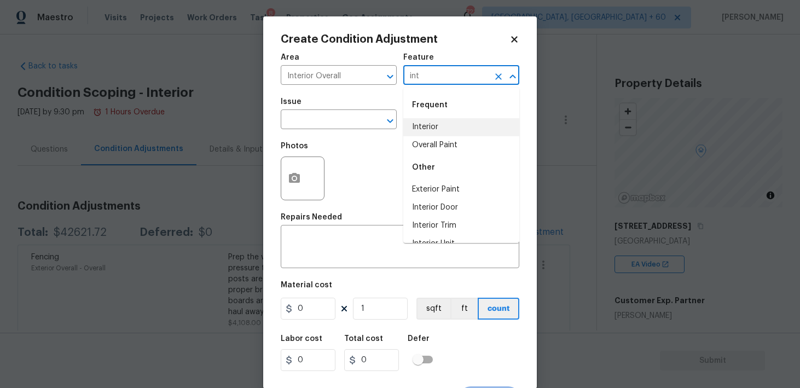
click at [433, 123] on li "Interior" at bounding box center [461, 127] width 116 height 18
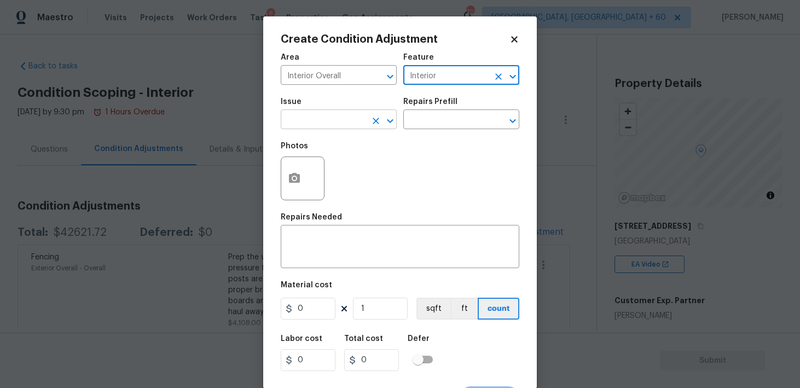
type input "Interior"
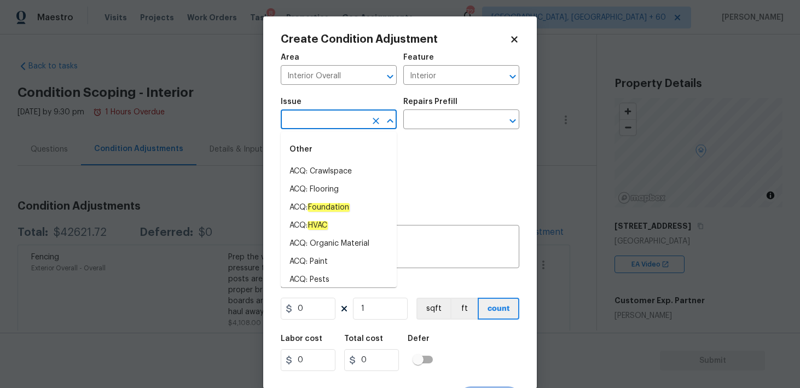
click at [314, 127] on input "text" at bounding box center [323, 120] width 85 height 17
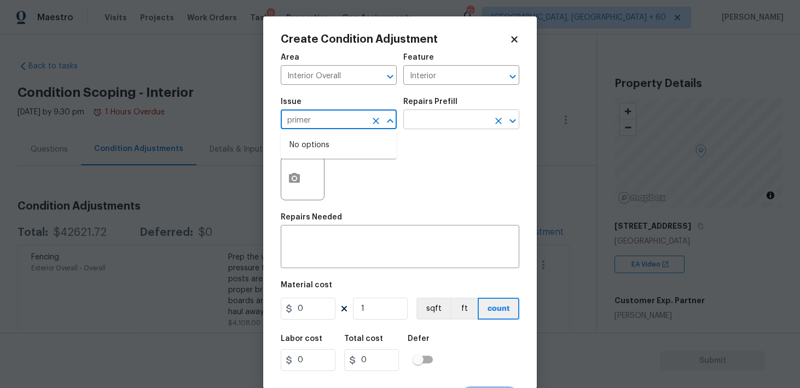
type input "primer"
click at [431, 124] on input "text" at bounding box center [445, 120] width 85 height 17
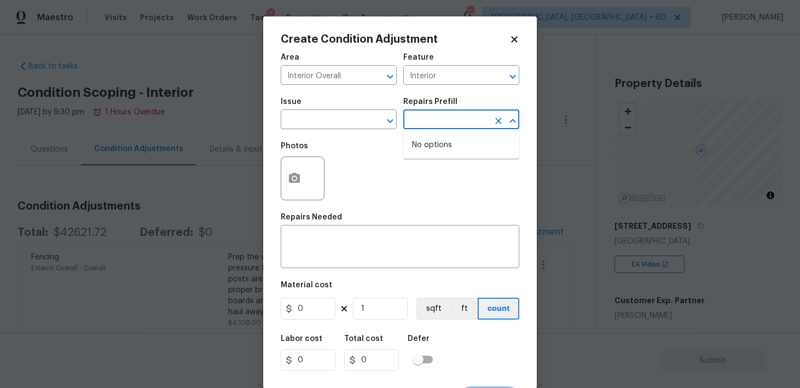
click at [371, 179] on div "Photos" at bounding box center [400, 171] width 238 height 71
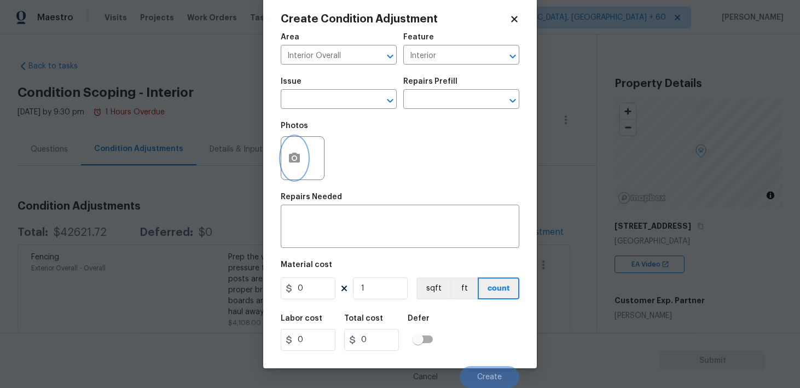
click at [295, 160] on icon "button" at bounding box center [294, 158] width 11 height 10
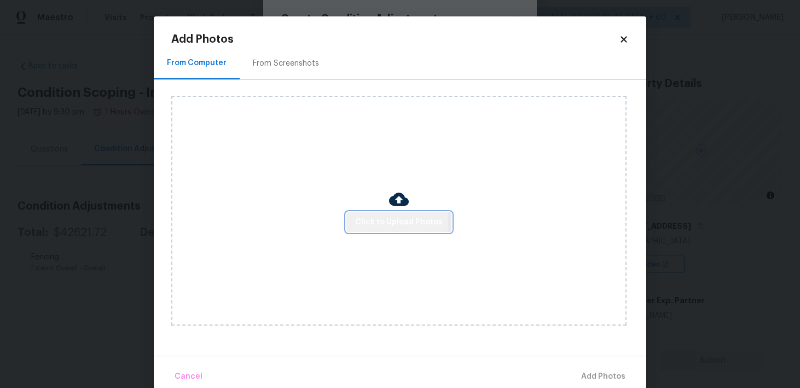
click at [381, 221] on span "Click to Upload Photos" at bounding box center [398, 222] width 87 height 14
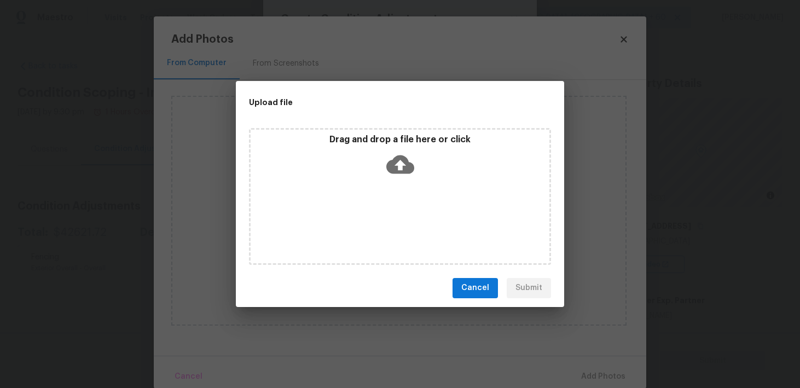
click at [400, 162] on icon at bounding box center [400, 164] width 28 height 28
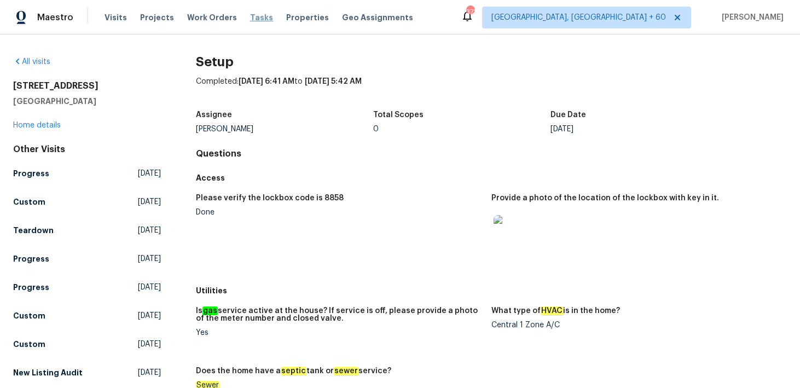
click at [250, 20] on span "Tasks" at bounding box center [261, 18] width 23 height 8
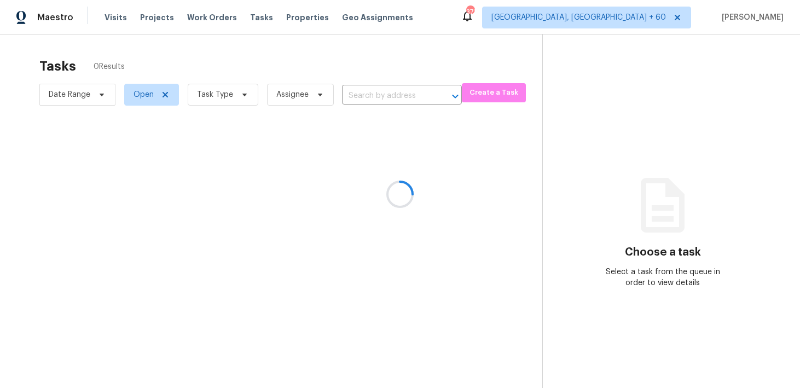
click at [119, 20] on div at bounding box center [400, 194] width 800 height 388
click at [106, 15] on div at bounding box center [400, 194] width 800 height 388
click at [107, 18] on div at bounding box center [400, 194] width 800 height 388
click at [111, 16] on div at bounding box center [400, 194] width 800 height 388
click at [110, 18] on div at bounding box center [400, 194] width 800 height 388
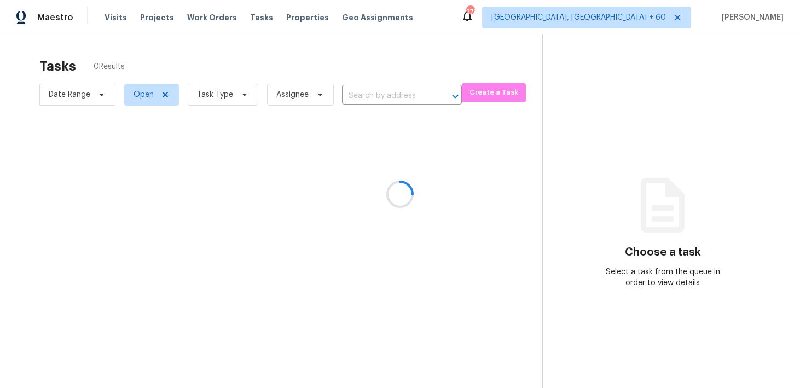
click at [110, 18] on div at bounding box center [400, 194] width 800 height 388
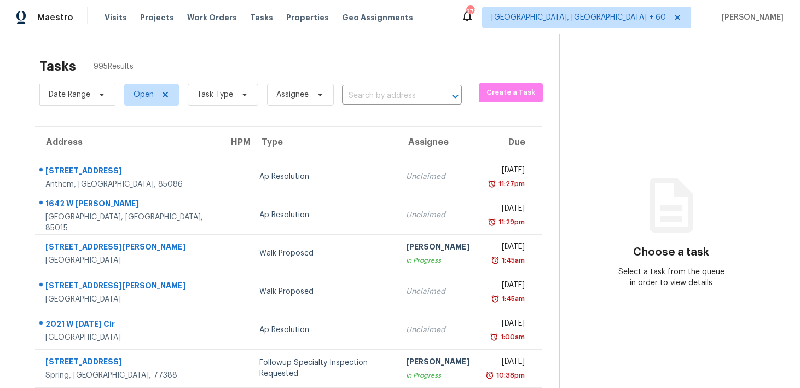
click at [110, 25] on div "Visits Projects Work Orders Tasks Properties Geo Assignments" at bounding box center [265, 18] width 322 height 22
click at [113, 16] on span "Visits" at bounding box center [115, 17] width 22 height 11
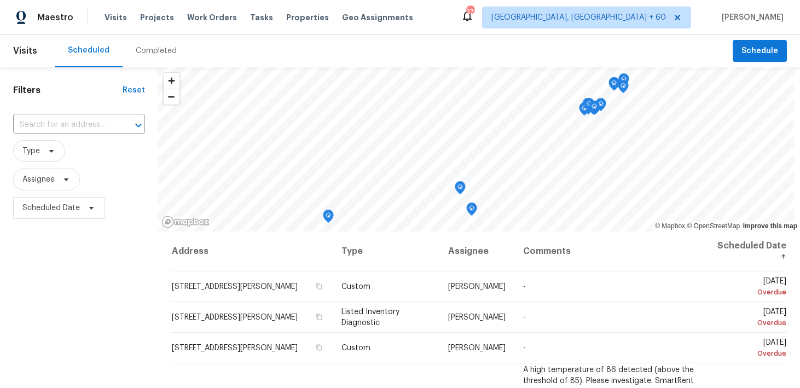
click at [146, 49] on div "Completed" at bounding box center [156, 50] width 41 height 11
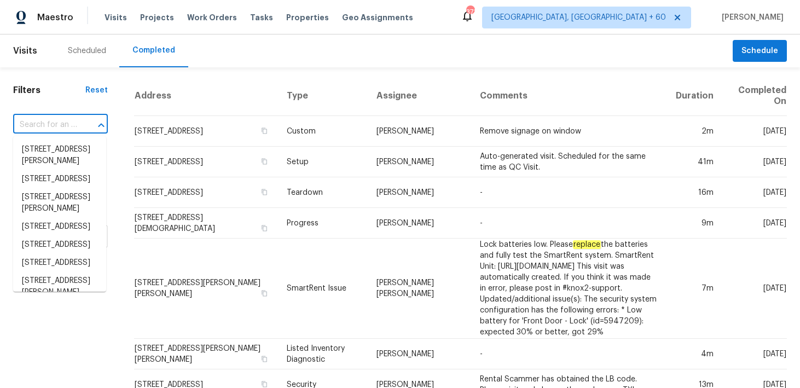
click at [43, 124] on input "text" at bounding box center [45, 124] width 64 height 17
paste input "5070 Timber Falls Dr Fort Mill, SC, 29707"
type input "5070 Timber Falls Dr Fort Mill, SC, 29707"
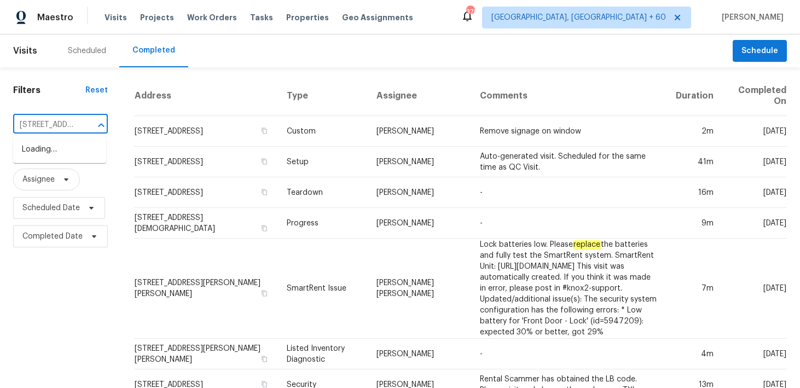
scroll to position [0, 88]
click at [43, 151] on li "5070 Timber Falls Dr, Fort Mill, SC 29707" at bounding box center [59, 150] width 93 height 18
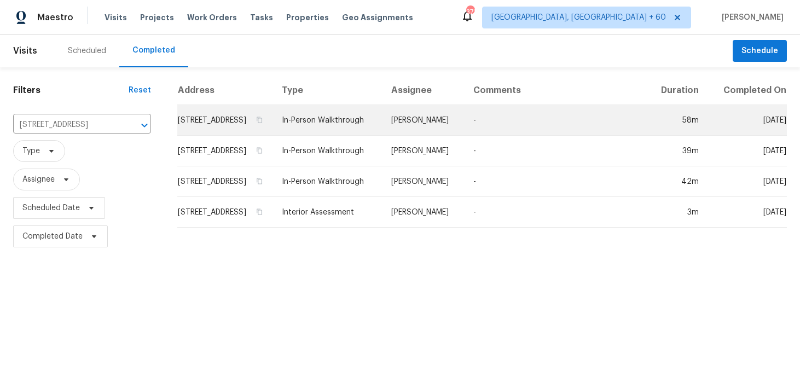
click at [341, 133] on td "In-Person Walkthrough" at bounding box center [327, 120] width 109 height 31
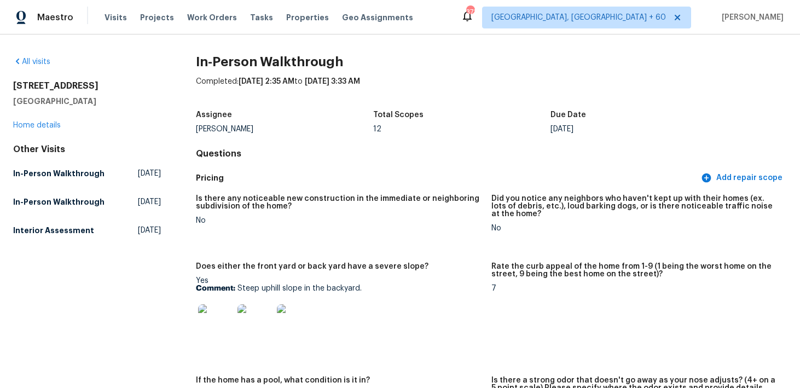
click at [101, 18] on div "Maestro Visits Projects Work Orders Tasks Properties Geo Assignments" at bounding box center [213, 18] width 426 height 22
click at [113, 18] on span "Visits" at bounding box center [115, 17] width 22 height 11
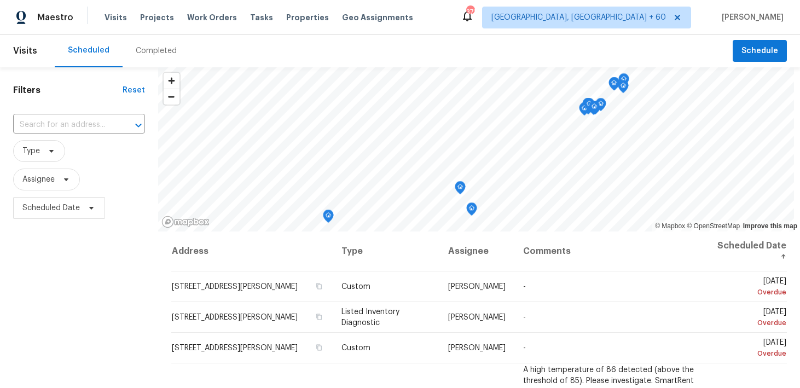
click at [142, 49] on div "Completed" at bounding box center [156, 50] width 41 height 11
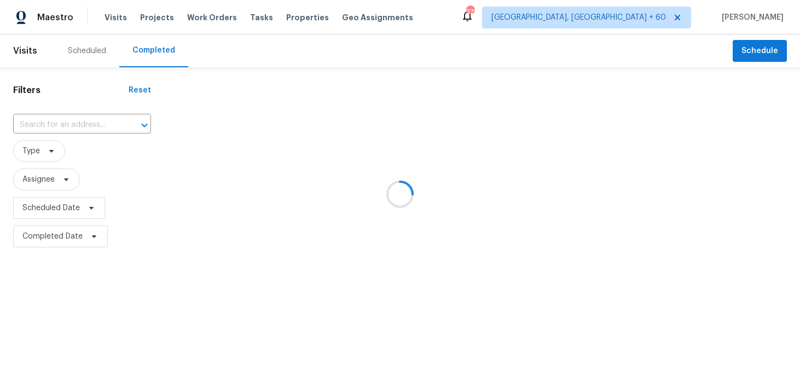
click at [81, 122] on div at bounding box center [400, 194] width 800 height 388
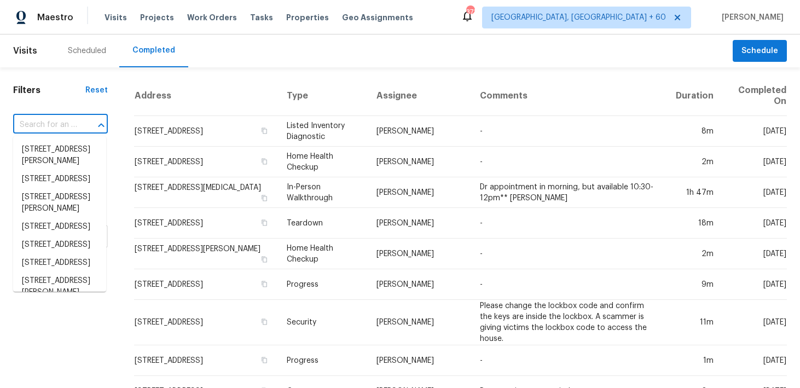
click at [73, 126] on input "text" at bounding box center [45, 124] width 64 height 17
paste input "3426 Summit Cir Belton, TX, 76513"
type input "3426 Summit Cir Belton, TX, 76513"
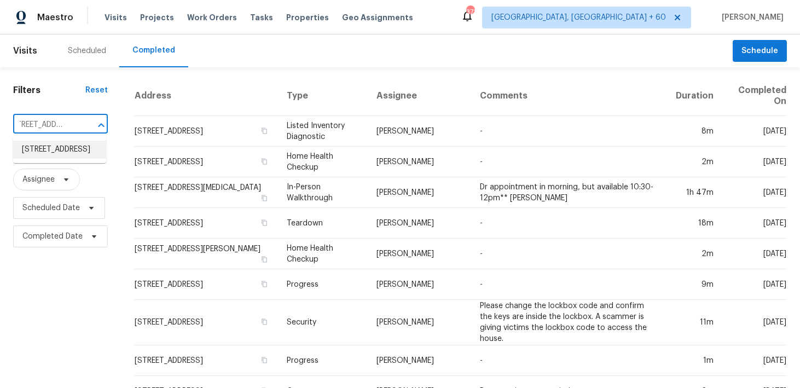
click at [46, 149] on li "3426 Summit Cir, Belton, TX 76513" at bounding box center [59, 150] width 93 height 18
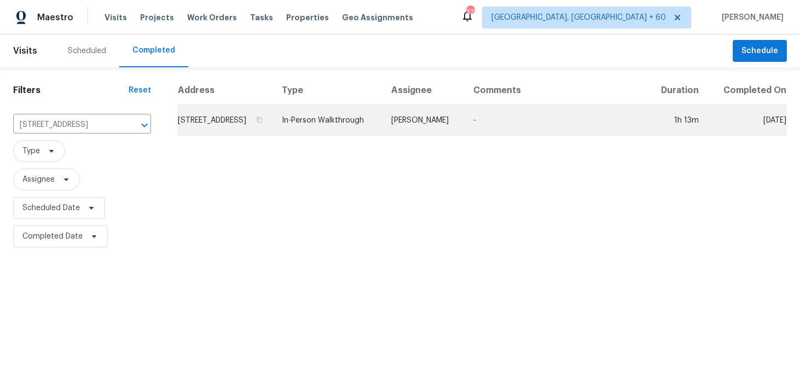
click at [354, 136] on td "In-Person Walkthrough" at bounding box center [327, 120] width 109 height 31
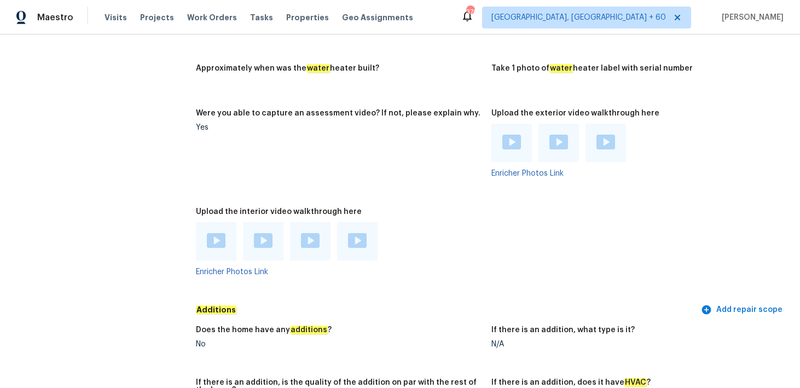
scroll to position [2402, 0]
click at [218, 239] on img at bounding box center [216, 241] width 19 height 15
click at [261, 244] on div at bounding box center [263, 242] width 40 height 38
click at [263, 236] on img at bounding box center [263, 241] width 19 height 15
click at [306, 234] on img at bounding box center [310, 241] width 19 height 15
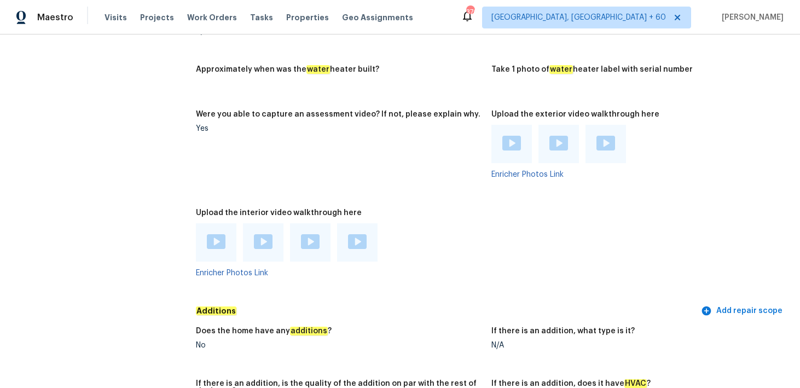
click at [359, 241] on img at bounding box center [357, 241] width 19 height 15
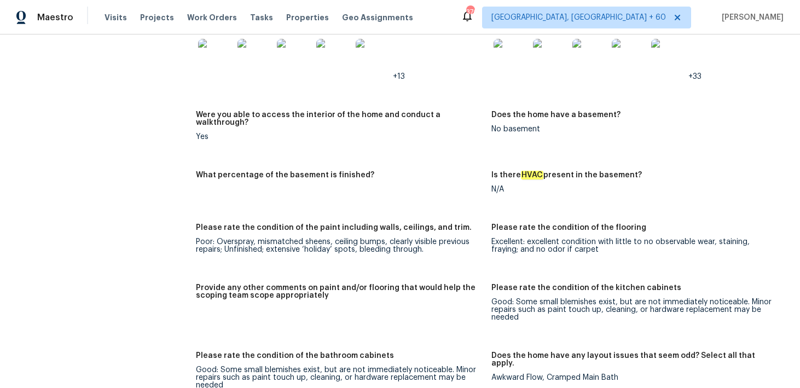
scroll to position [1607, 0]
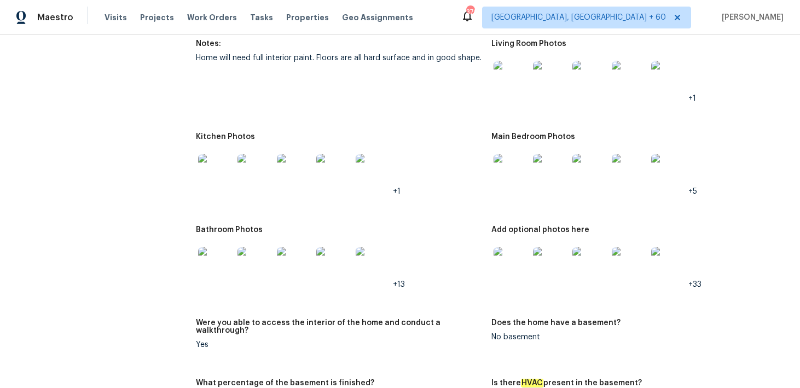
click at [398, 151] on div "+1" at bounding box center [339, 171] width 287 height 48
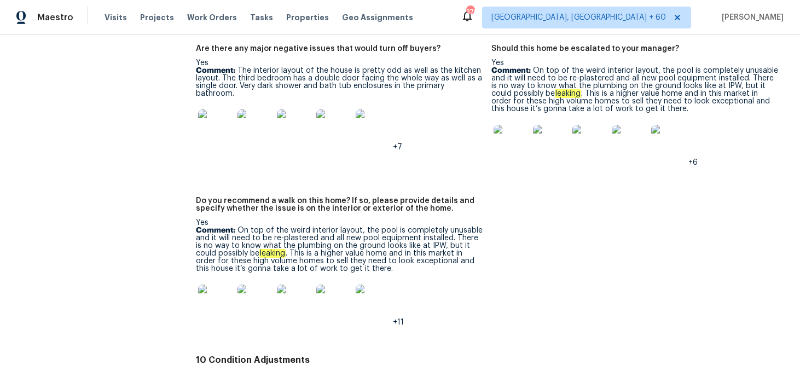
scroll to position [2880, 0]
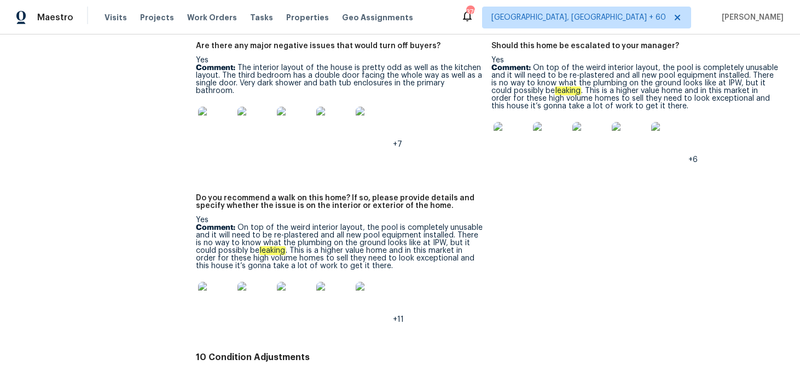
click at [501, 271] on div "Notes: Are any specialty inspections required before making a decision on this …" at bounding box center [491, 161] width 591 height 372
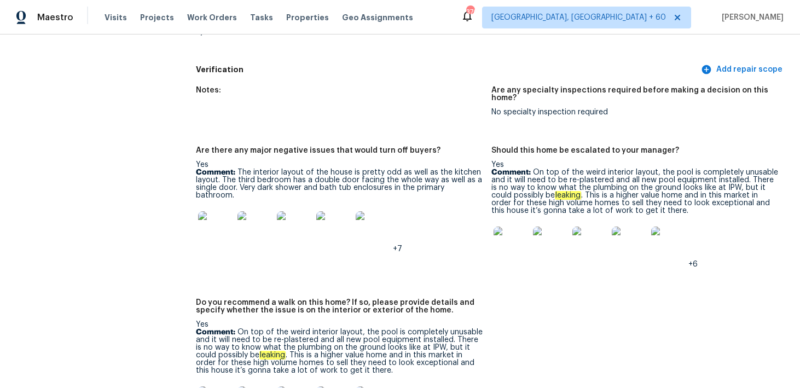
scroll to position [2775, 0]
click at [220, 212] on img at bounding box center [215, 229] width 35 height 35
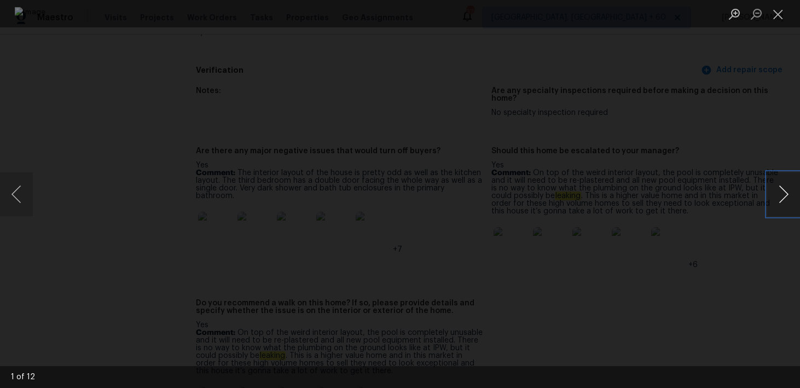
click at [790, 192] on button "Next image" at bounding box center [783, 194] width 33 height 44
click at [790, 193] on button "Next image" at bounding box center [783, 194] width 33 height 44
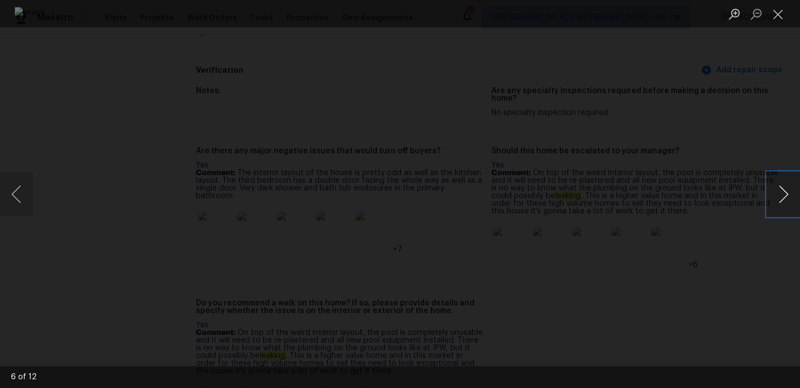
click at [785, 193] on button "Next image" at bounding box center [783, 194] width 33 height 44
click at [777, 183] on button "Next image" at bounding box center [783, 194] width 33 height 44
click at [783, 190] on button "Next image" at bounding box center [783, 194] width 33 height 44
click at [778, 18] on button "Close lightbox" at bounding box center [778, 13] width 22 height 19
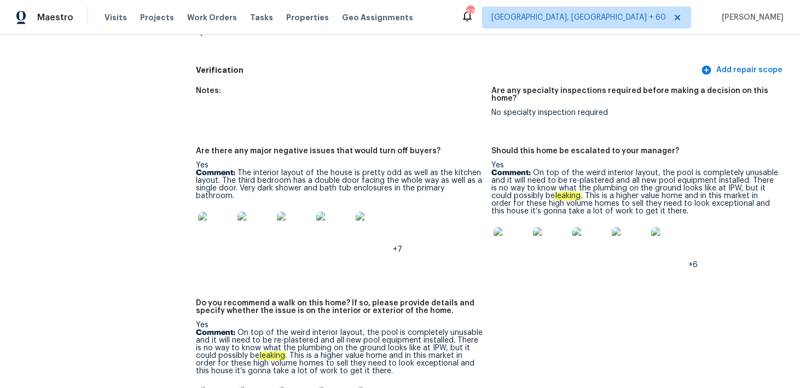
click at [384, 80] on div "Notes: Are any specialty inspections required before making a decision on this …" at bounding box center [491, 266] width 591 height 372
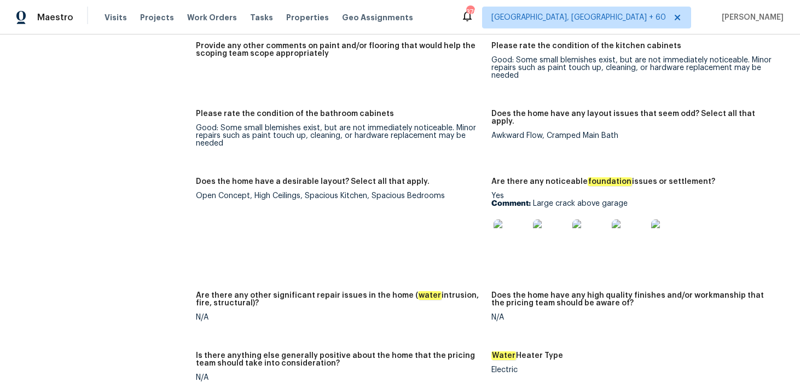
scroll to position [2062, 0]
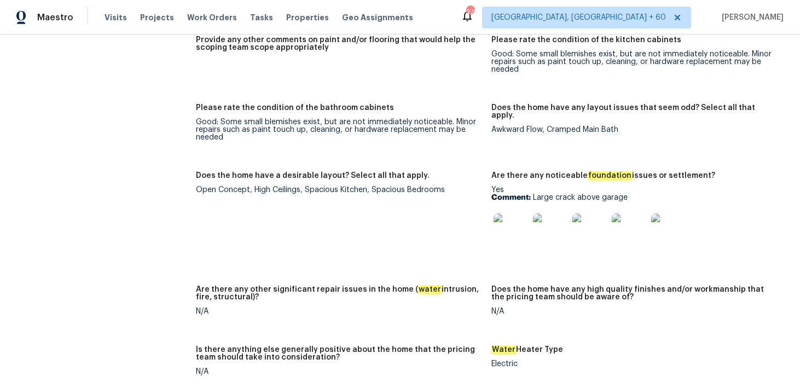
drag, startPoint x: 532, startPoint y: 190, endPoint x: 676, endPoint y: 189, distance: 144.9
click at [676, 194] on p "Comment: Large crack above garage" at bounding box center [634, 198] width 287 height 8
click at [582, 194] on p "Comment: Large crack above garage" at bounding box center [634, 198] width 287 height 8
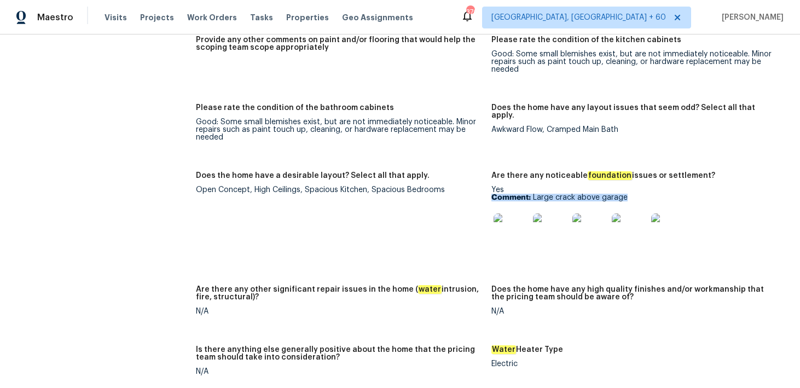
copy p "Comment: Large crack above garage"
click at [547, 194] on p "Comment: Large crack above garage" at bounding box center [634, 198] width 287 height 8
drag, startPoint x: 533, startPoint y: 189, endPoint x: 643, endPoint y: 189, distance: 109.9
click at [643, 194] on p "Comment: Large crack above garage" at bounding box center [634, 198] width 287 height 8
copy p "Large crack above garage"
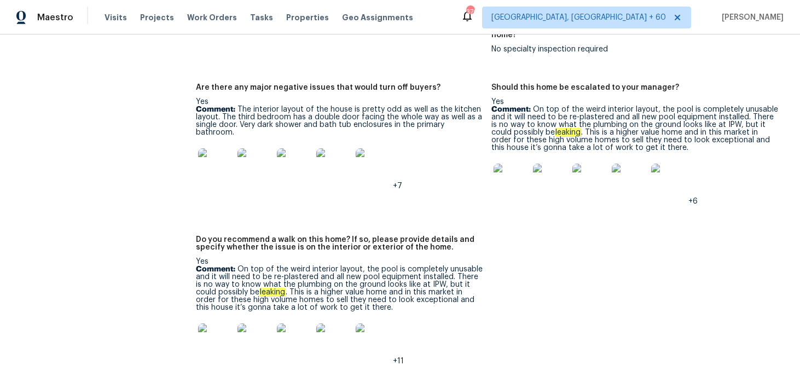
scroll to position [2859, 0]
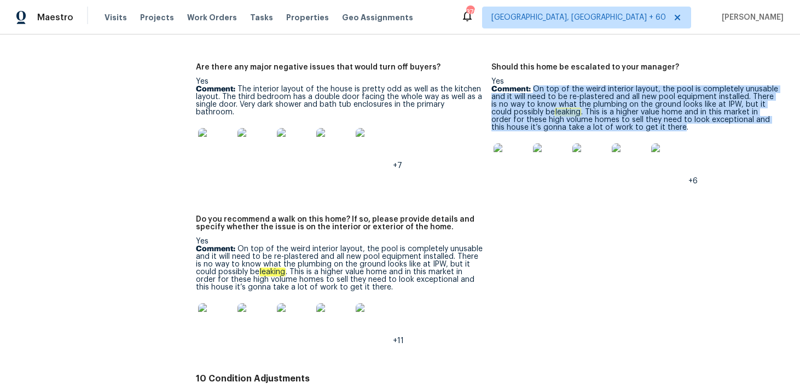
drag, startPoint x: 533, startPoint y: 73, endPoint x: 638, endPoint y: 110, distance: 111.9
click at [638, 110] on p "Comment: On top of the weird interior layout, the pool is completely unusable a…" at bounding box center [634, 108] width 287 height 46
copy p "On top of the weird interior layout, the pool is completely unusable and it wil…"
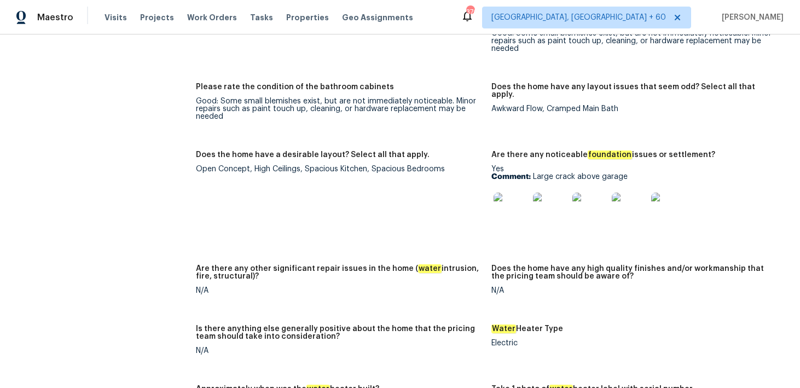
scroll to position [2054, 0]
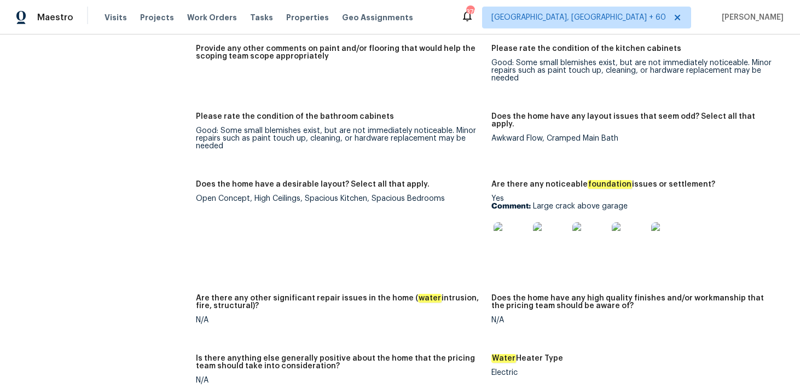
click at [511, 236] on img at bounding box center [510, 239] width 35 height 35
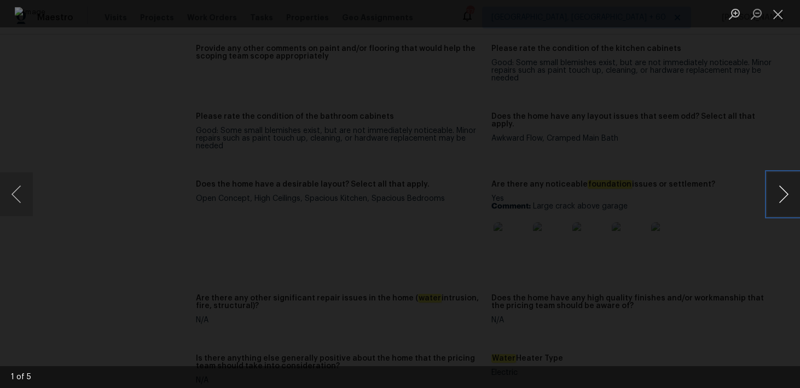
click at [785, 191] on button "Next image" at bounding box center [783, 194] width 33 height 44
click at [778, 22] on button "Close lightbox" at bounding box center [778, 13] width 22 height 19
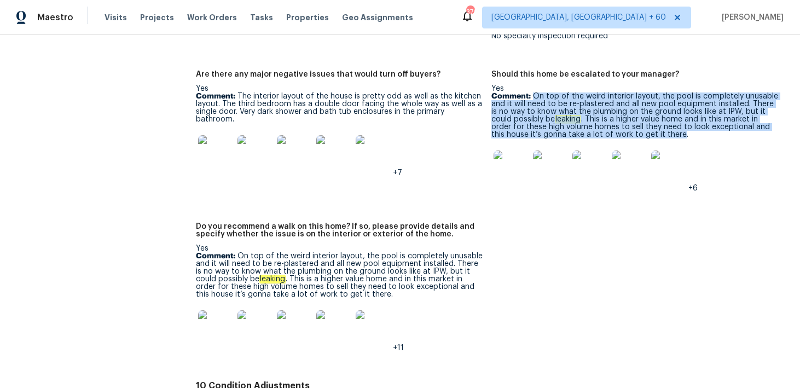
scroll to position [2870, 0]
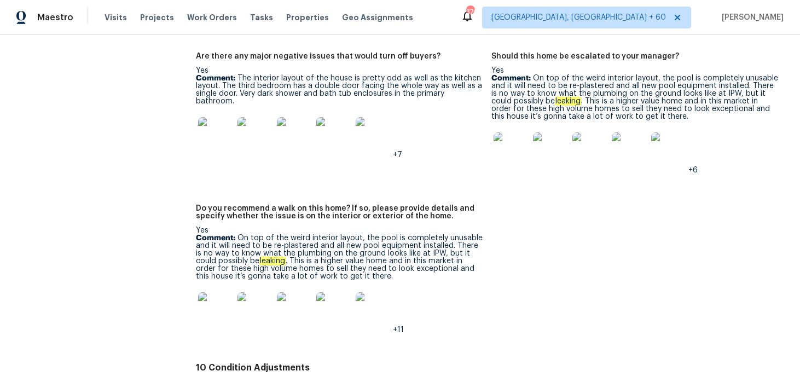
click at [532, 146] on div at bounding box center [549, 150] width 39 height 48
click at [515, 135] on img at bounding box center [510, 149] width 35 height 35
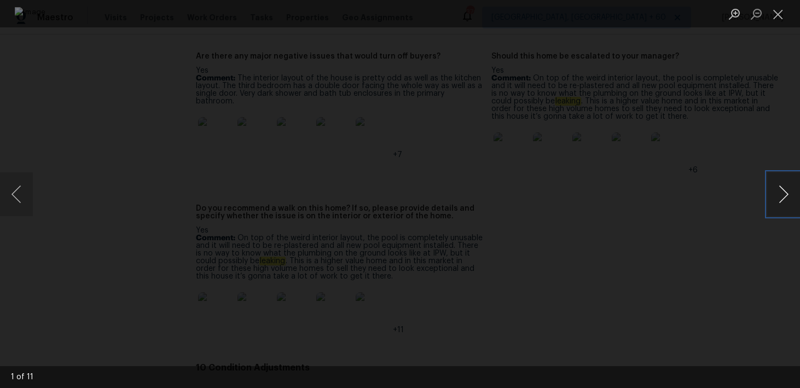
click at [783, 195] on button "Next image" at bounding box center [783, 194] width 33 height 44
click at [783, 199] on button "Next image" at bounding box center [783, 194] width 33 height 44
click at [780, 20] on button "Close lightbox" at bounding box center [778, 13] width 22 height 19
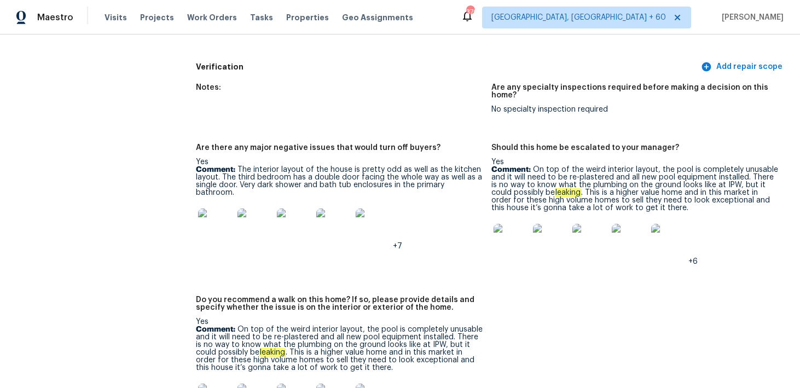
scroll to position [2778, 0]
click at [509, 224] on img at bounding box center [510, 241] width 35 height 35
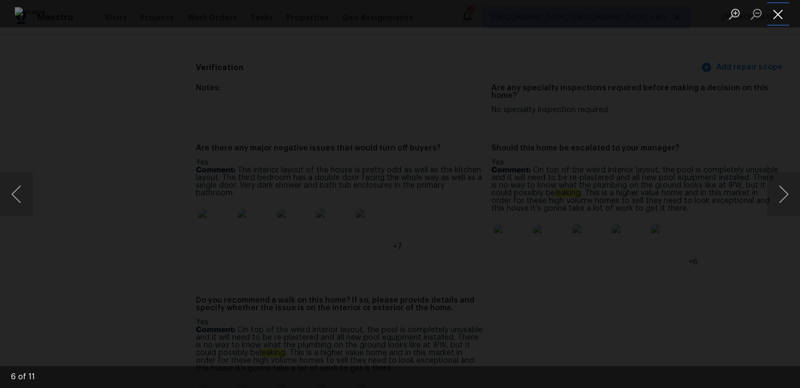
click at [781, 10] on button "Close lightbox" at bounding box center [778, 13] width 22 height 19
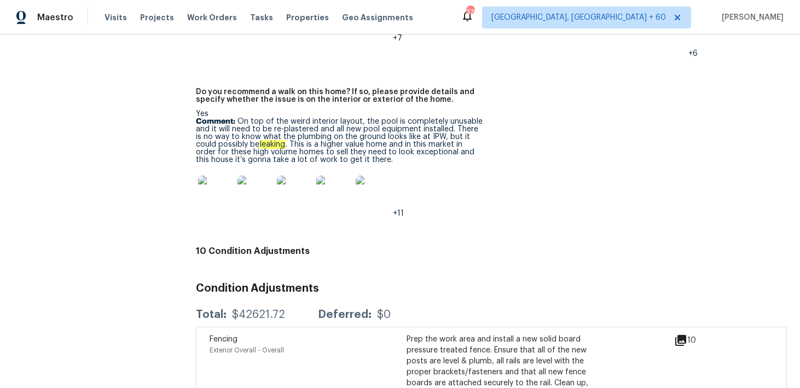
scroll to position [2989, 0]
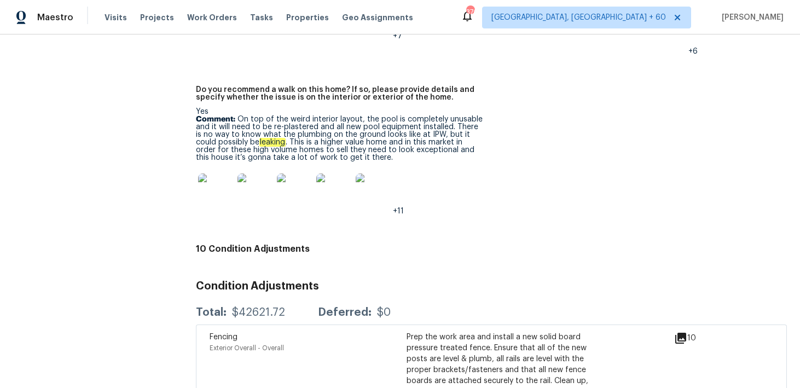
click at [338, 180] on img at bounding box center [333, 190] width 35 height 35
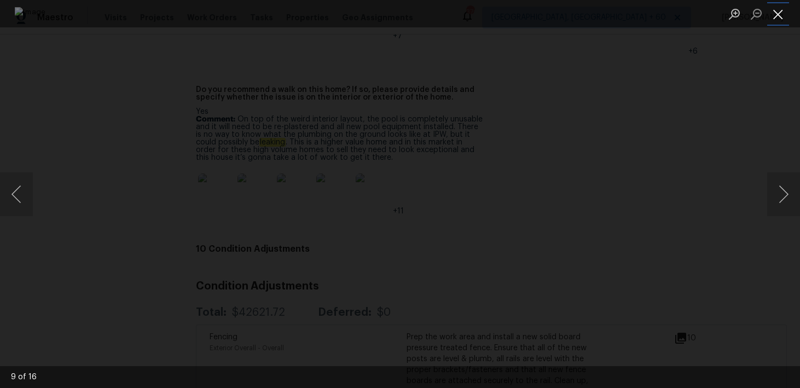
click at [777, 11] on button "Close lightbox" at bounding box center [778, 13] width 22 height 19
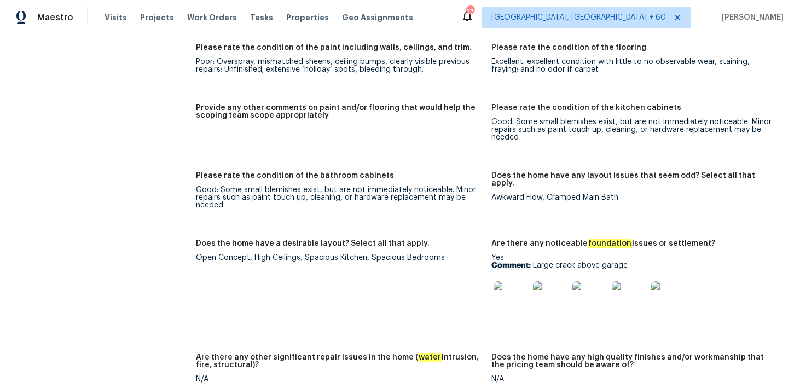
scroll to position [2002, 0]
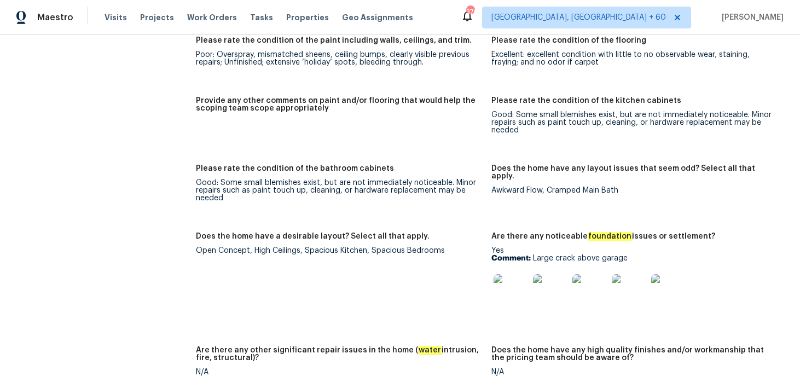
click at [552, 254] on p "Comment: Large crack above garage" at bounding box center [634, 258] width 287 height 8
click at [537, 254] on p "Comment: Large crack above garage" at bounding box center [634, 258] width 287 height 8
drag, startPoint x: 532, startPoint y: 250, endPoint x: 658, endPoint y: 250, distance: 126.9
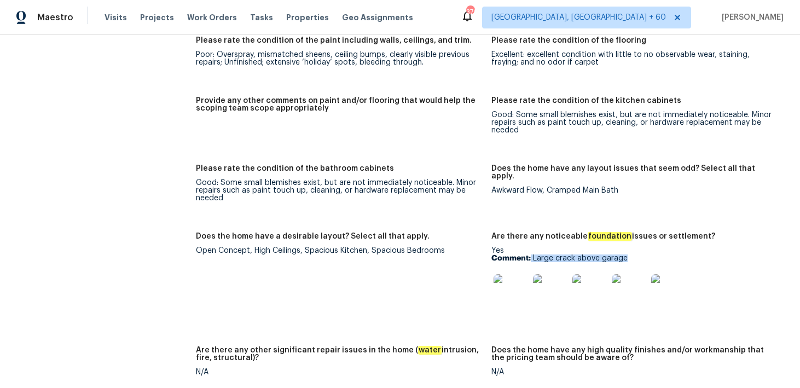
click at [658, 254] on p "Comment: Large crack above garage" at bounding box center [634, 258] width 287 height 8
copy p "Large crack above garage"
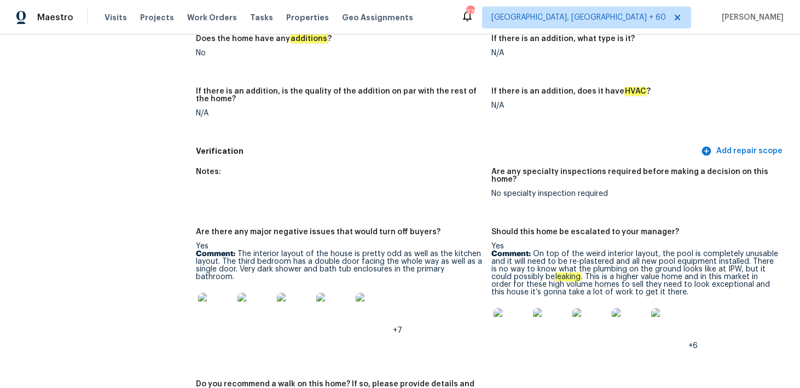
scroll to position [2714, 0]
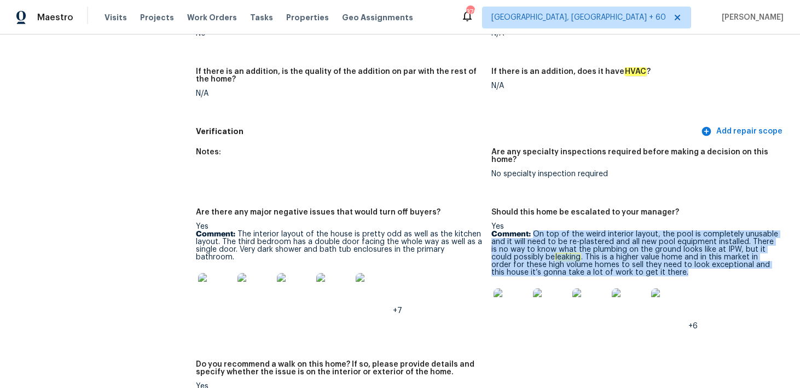
drag, startPoint x: 532, startPoint y: 220, endPoint x: 644, endPoint y: 260, distance: 119.5
click at [644, 260] on div "Yes Comment: On top of the weird interior layout, the pool is completely unusab…" at bounding box center [634, 276] width 287 height 107
copy p "On top of the weird interior layout, the pool is completely unusable and it wil…"
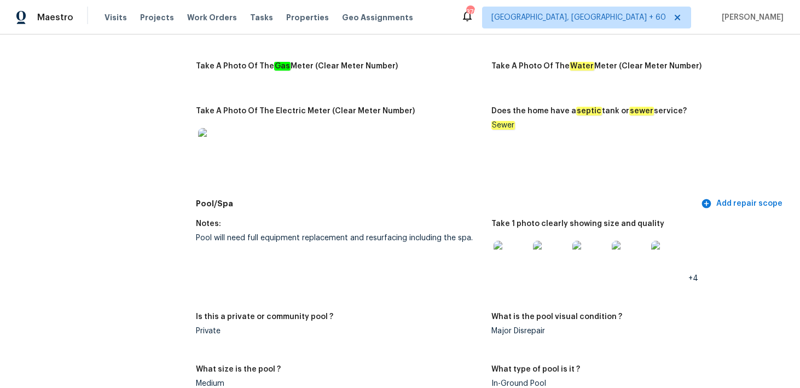
scroll to position [778, 0]
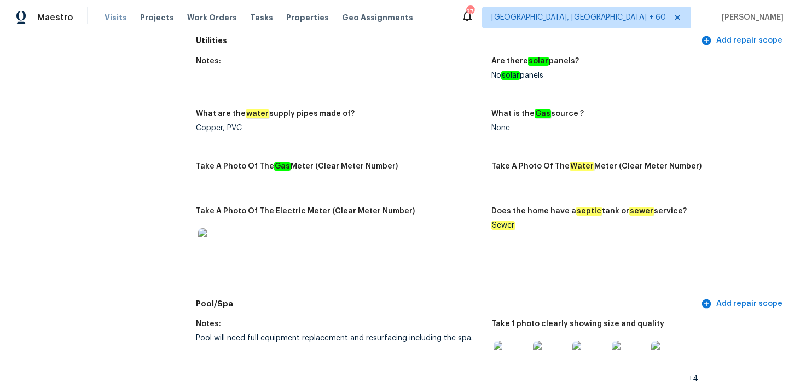
click at [114, 19] on span "Visits" at bounding box center [115, 17] width 22 height 11
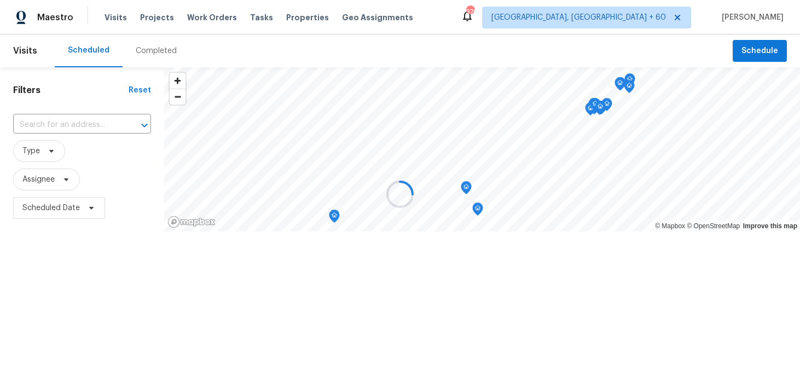
click at [154, 49] on div at bounding box center [400, 194] width 800 height 388
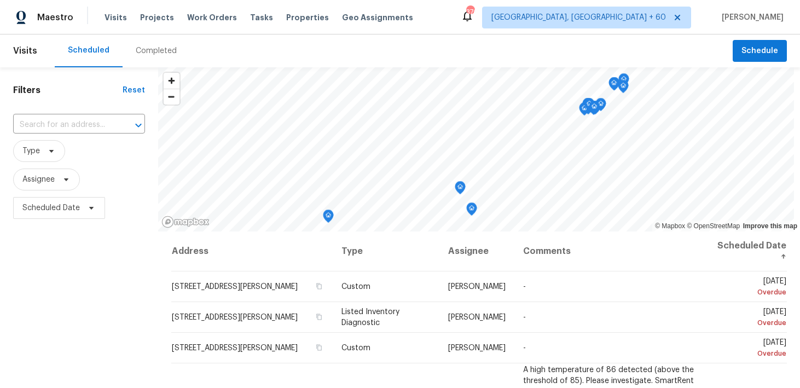
click at [142, 50] on div "Completed" at bounding box center [156, 50] width 41 height 11
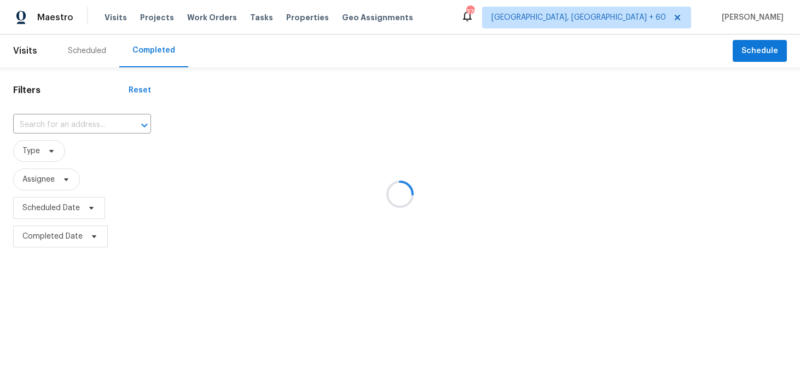
click at [76, 115] on div at bounding box center [400, 194] width 800 height 388
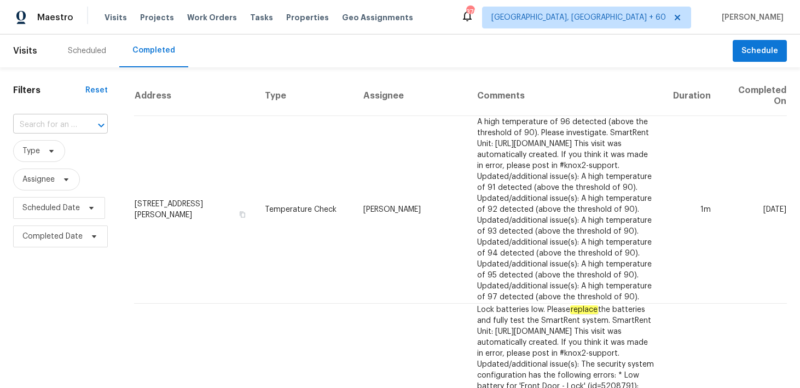
click at [41, 129] on input "text" at bounding box center [45, 124] width 64 height 17
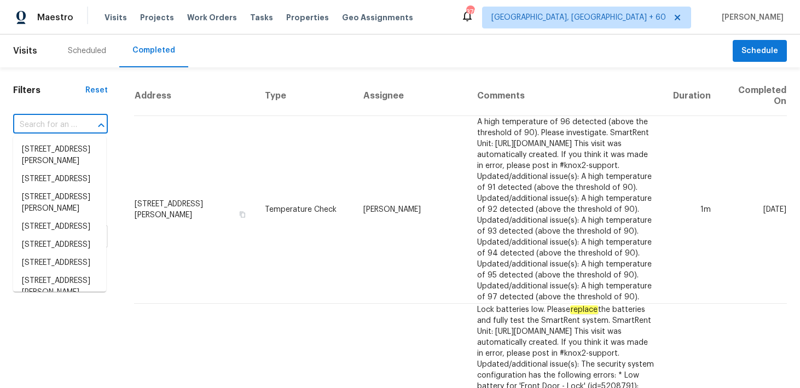
paste input "16227 Ike Ln Selma, TX, 78154"
type input "16227 Ike Ln Selma, TX, 78154"
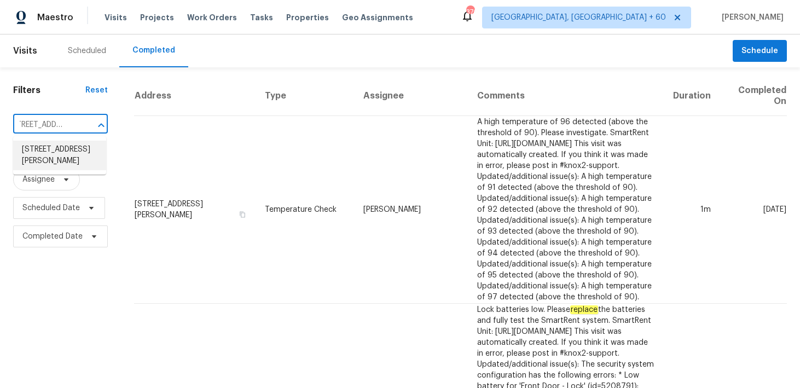
click at [44, 149] on li "16227 Ike Ln, Selma, TX 78154" at bounding box center [59, 156] width 93 height 30
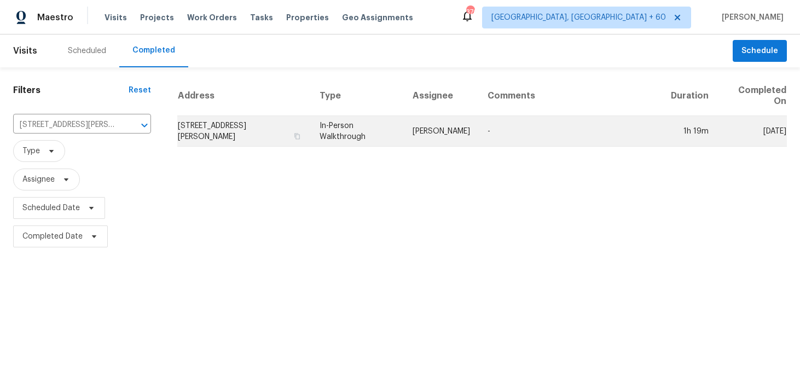
click at [343, 117] on td "In-Person Walkthrough" at bounding box center [358, 131] width 94 height 31
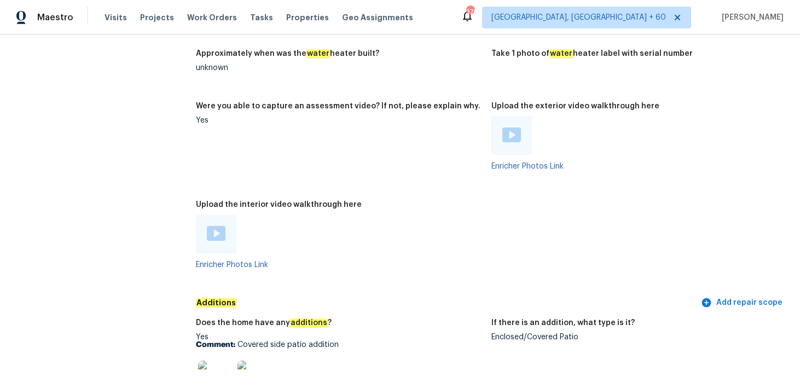
scroll to position [1997, 0]
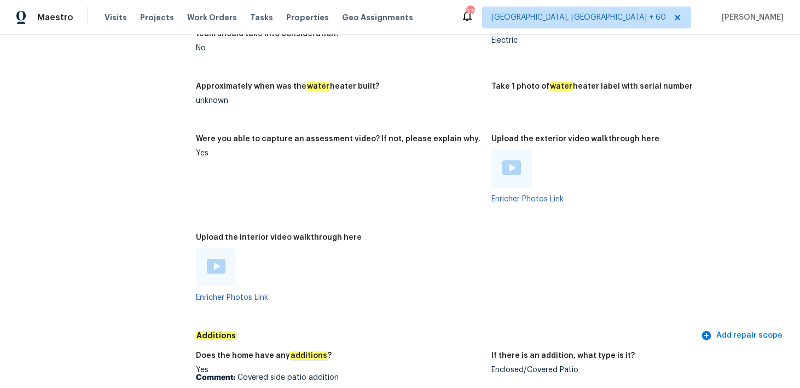
click at [220, 259] on img at bounding box center [216, 266] width 19 height 15
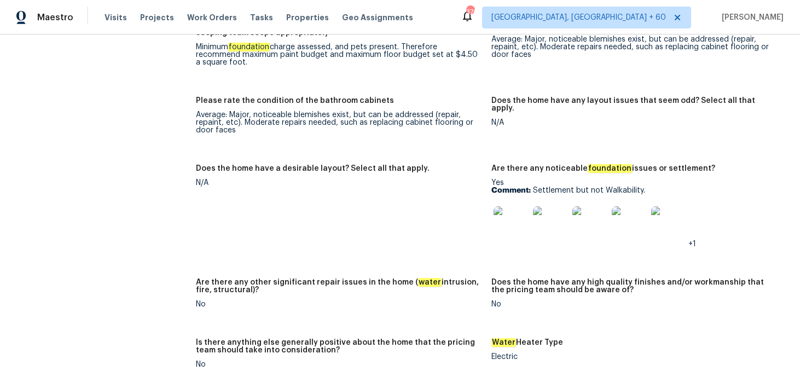
scroll to position [1683, 0]
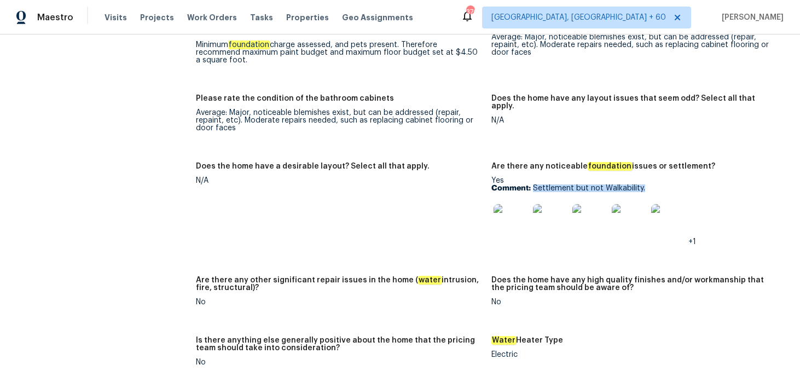
drag, startPoint x: 532, startPoint y: 173, endPoint x: 679, endPoint y: 171, distance: 147.7
click at [679, 184] on p "Comment: Settlement but not Walkability." at bounding box center [634, 188] width 287 height 8
copy p "Settlement but not Walkability."
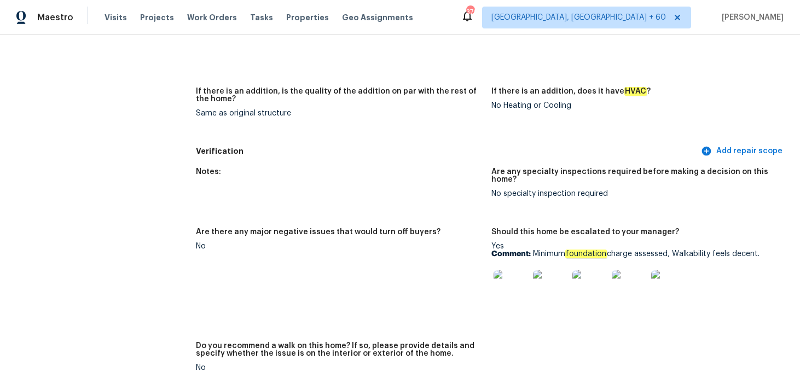
scroll to position [2430, 0]
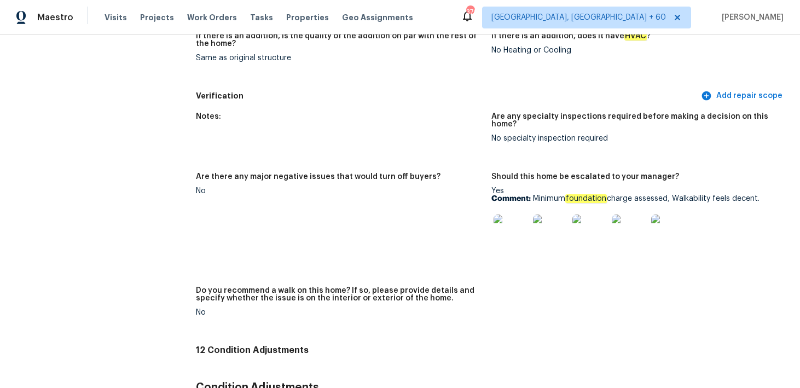
drag, startPoint x: 533, startPoint y: 174, endPoint x: 796, endPoint y: 174, distance: 263.6
click at [796, 174] on div "All visits 16227 Ike Ln Selma, TX 78154 Home details Other Visits No previous v…" at bounding box center [400, 210] width 800 height 353
copy p "Minimum foundation charge assessed, Walkability feels decent."
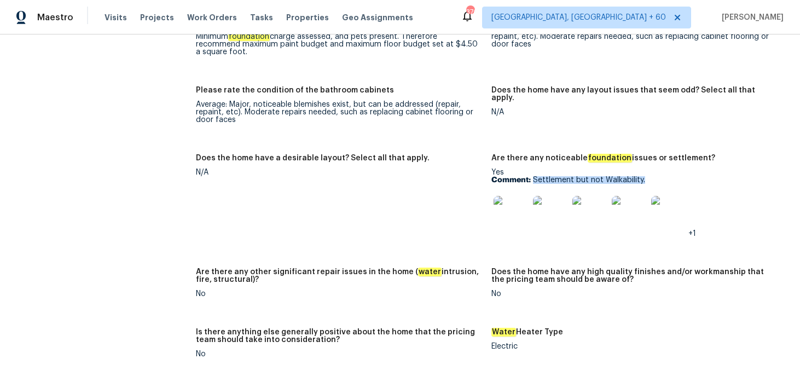
scroll to position [1686, 0]
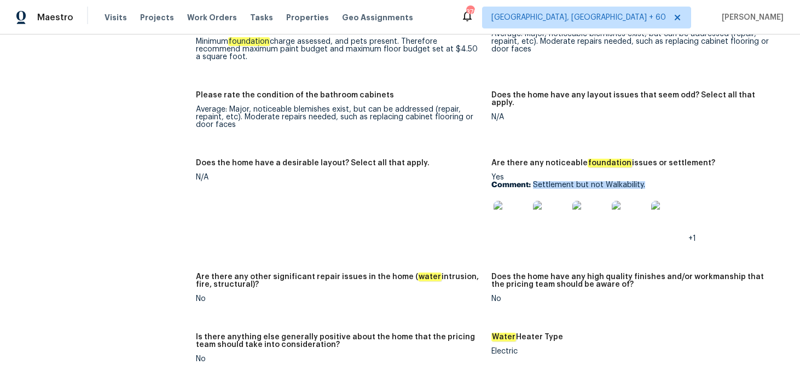
click at [506, 208] on img at bounding box center [510, 218] width 35 height 35
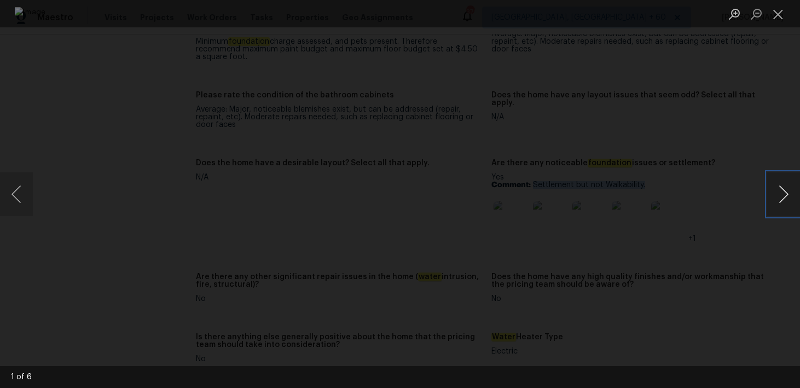
click at [785, 195] on button "Next image" at bounding box center [783, 194] width 33 height 44
click at [777, 9] on button "Close lightbox" at bounding box center [778, 13] width 22 height 19
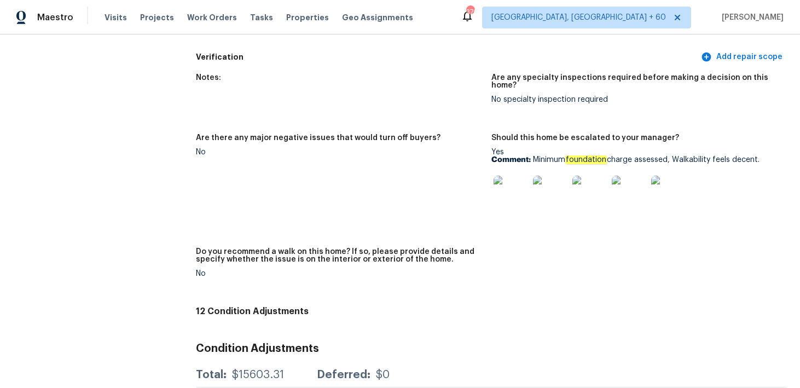
scroll to position [2476, 0]
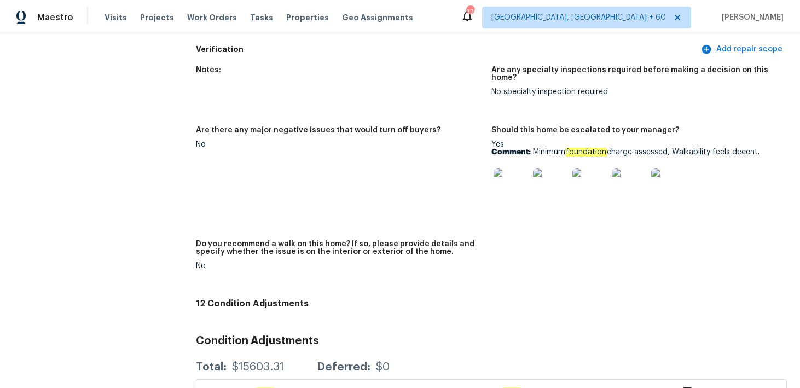
click at [516, 168] on img at bounding box center [510, 185] width 35 height 35
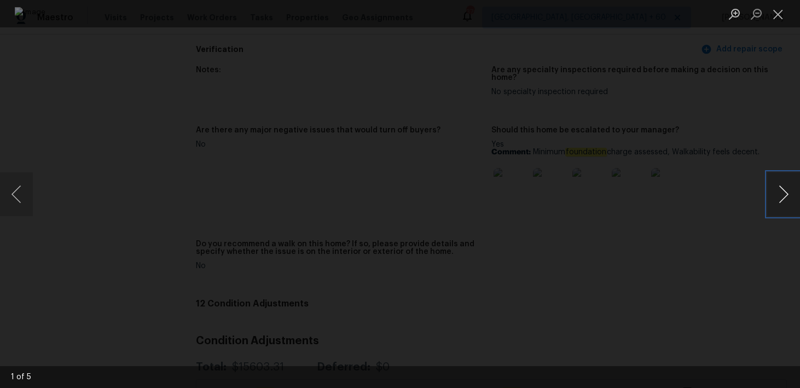
click at [787, 191] on button "Next image" at bounding box center [783, 194] width 33 height 44
click at [777, 17] on button "Close lightbox" at bounding box center [778, 13] width 22 height 19
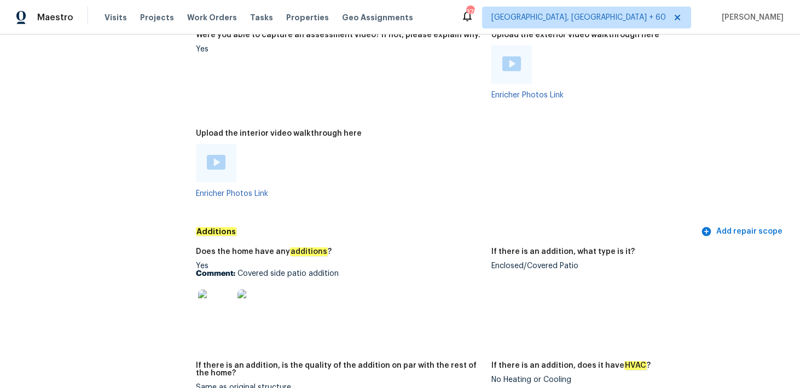
scroll to position [2166, 0]
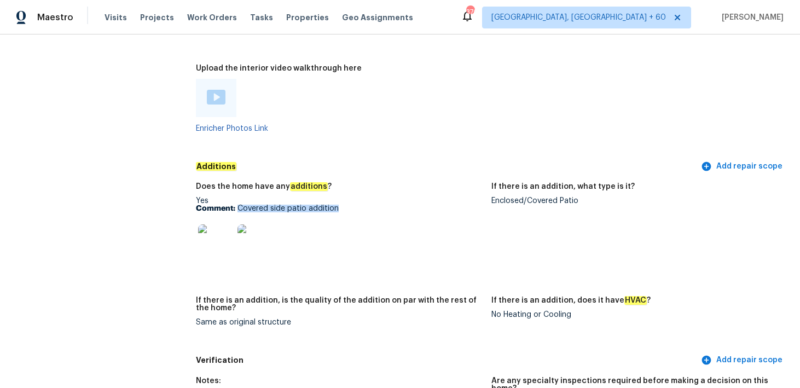
drag, startPoint x: 238, startPoint y: 192, endPoint x: 346, endPoint y: 191, distance: 107.7
click at [346, 205] on p "Comment: Covered side patio addition" at bounding box center [339, 209] width 287 height 8
copy p "Covered side patio addition"
click at [209, 225] on img at bounding box center [215, 241] width 35 height 35
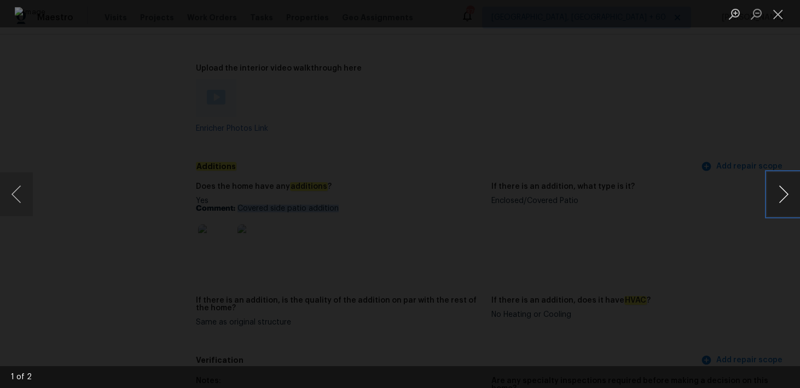
click at [785, 197] on button "Next image" at bounding box center [783, 194] width 33 height 44
click at [779, 17] on button "Close lightbox" at bounding box center [778, 13] width 22 height 19
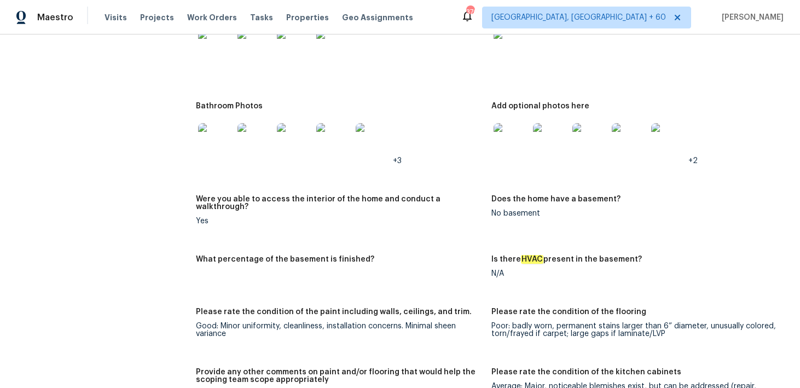
scroll to position [1393, 0]
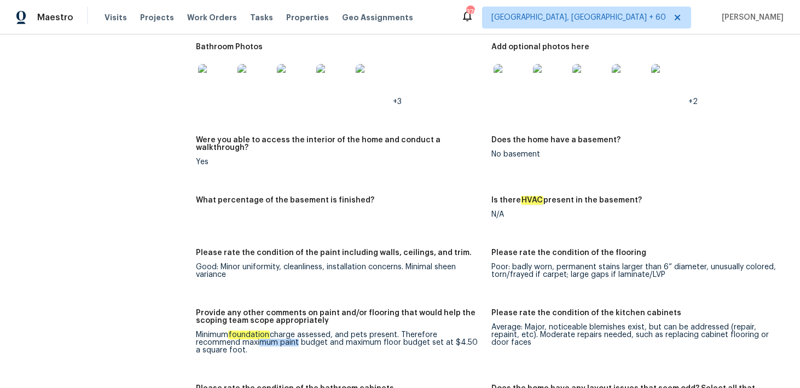
drag, startPoint x: 211, startPoint y: 336, endPoint x: 249, endPoint y: 336, distance: 38.3
click at [249, 336] on div "Minimum foundation charge assessed, and pets present. Therefore recommend maxim…" at bounding box center [339, 342] width 287 height 23
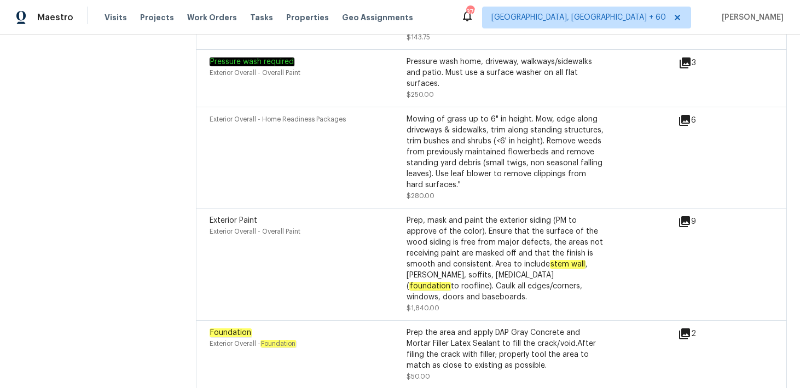
scroll to position [3130, 0]
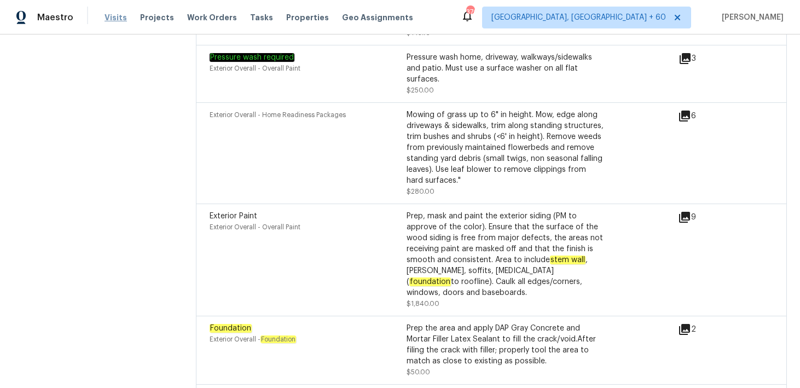
click at [117, 20] on span "Visits" at bounding box center [115, 17] width 22 height 11
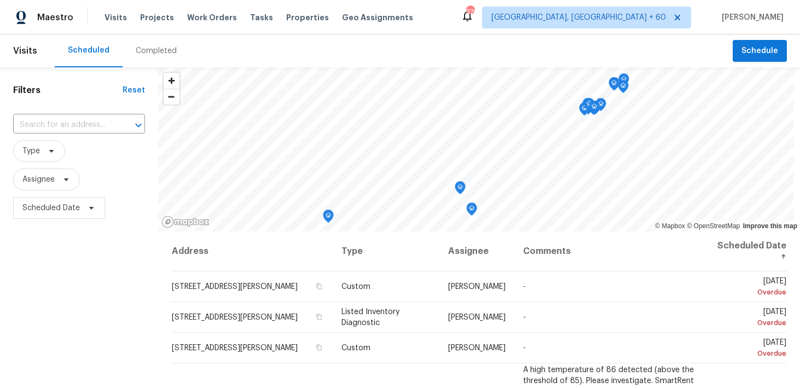
click at [147, 46] on div "Completed" at bounding box center [156, 50] width 41 height 11
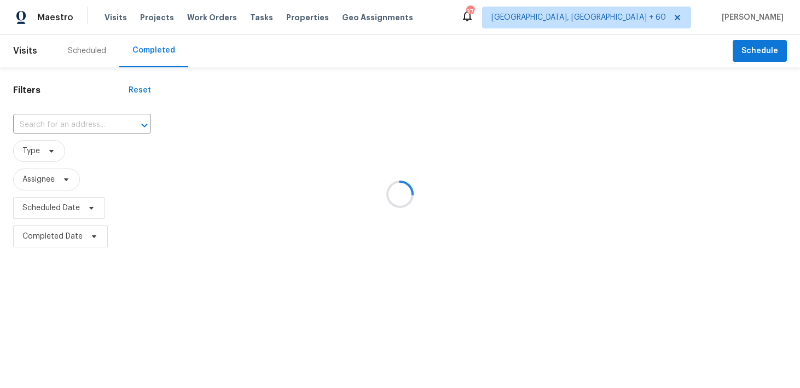
click at [31, 131] on div at bounding box center [400, 194] width 800 height 388
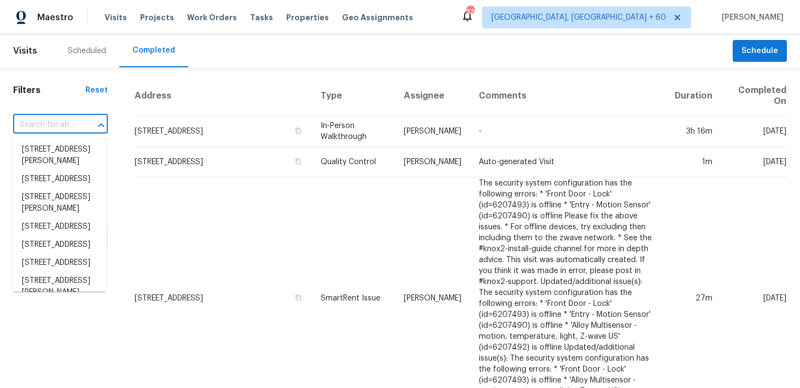
click at [50, 128] on input "text" at bounding box center [45, 124] width 64 height 17
paste input "809 Willow Crest Dr Richardson, TX, 75081"
type input "809 Willow Crest Dr Richardson, TX, 75081"
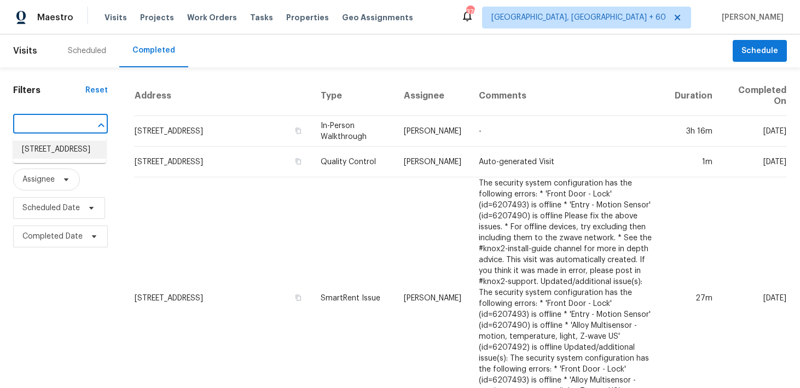
click at [42, 151] on li "809 Willow Crest Dr, Richardson, TX 75081" at bounding box center [59, 150] width 93 height 18
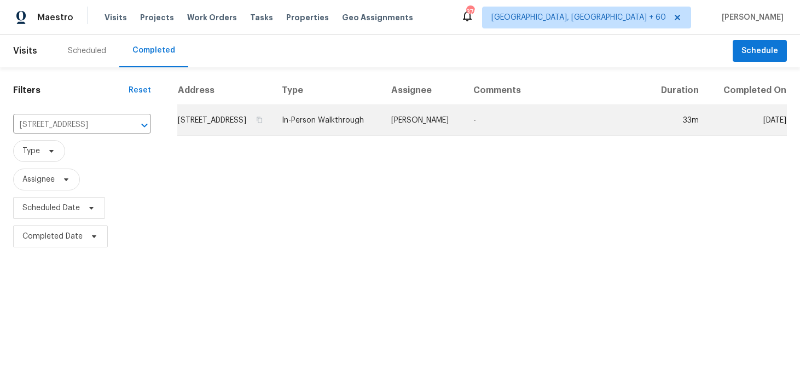
click at [349, 132] on td "In-Person Walkthrough" at bounding box center [327, 120] width 109 height 31
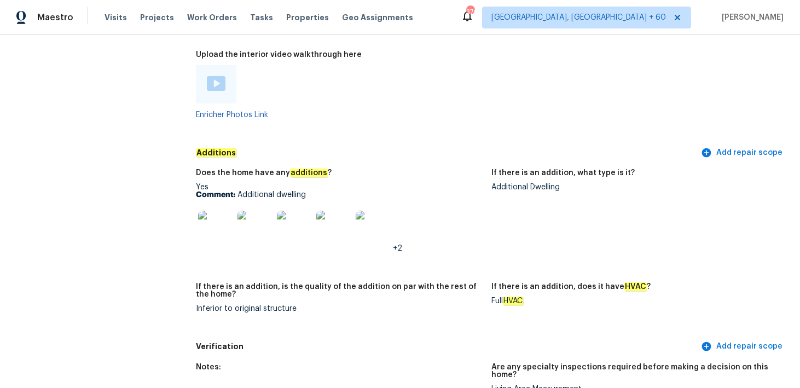
scroll to position [2039, 0]
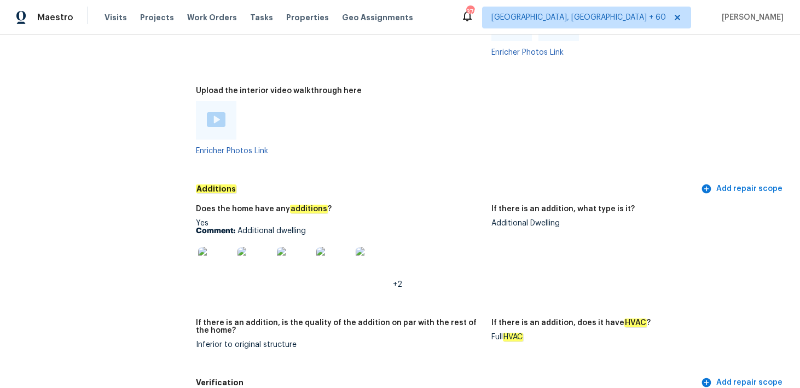
click at [215, 116] on img at bounding box center [216, 119] width 19 height 15
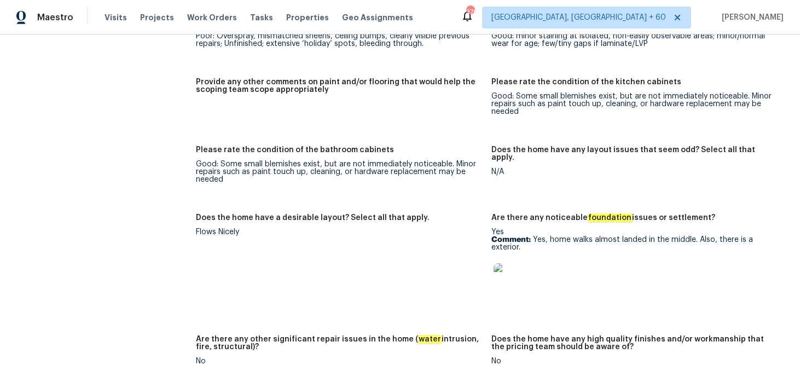
scroll to position [1542, 0]
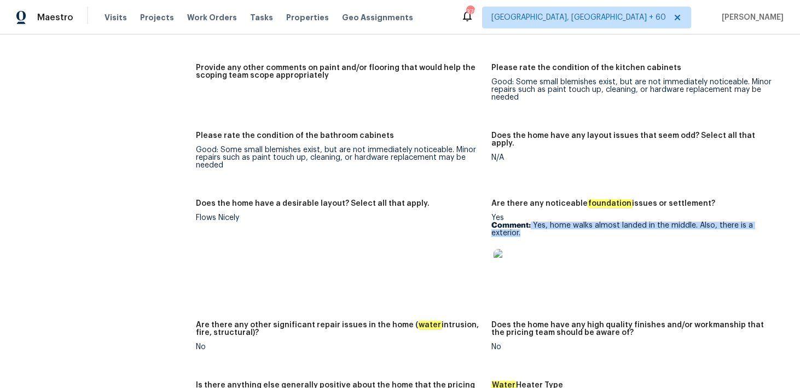
drag, startPoint x: 531, startPoint y: 217, endPoint x: 577, endPoint y: 228, distance: 47.2
click at [577, 228] on p "Comment: Yes, home walks almost landed in the middle. Also, there is a exterior." at bounding box center [634, 228] width 287 height 15
copy p "Yes, home walks almost landed in the middle. Also, there is a exterior."
click at [510, 262] on img at bounding box center [510, 266] width 35 height 35
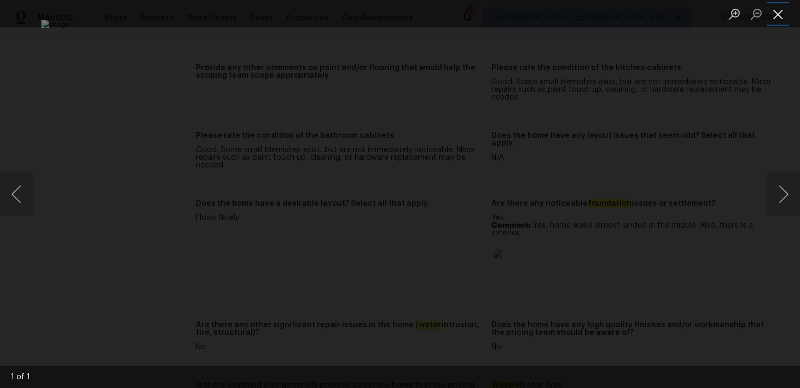
click at [784, 17] on button "Close lightbox" at bounding box center [778, 13] width 22 height 19
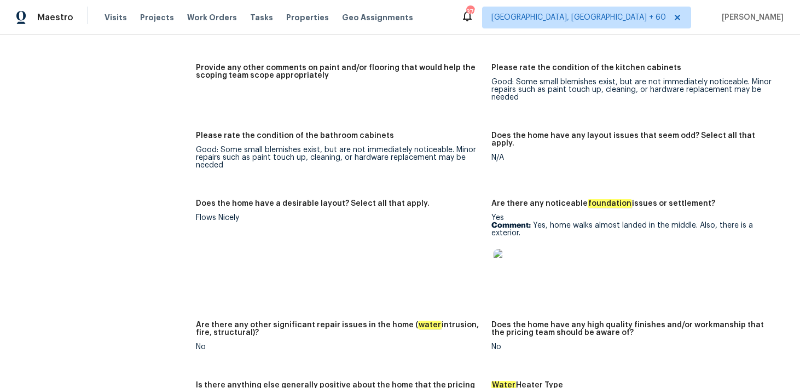
click at [796, 130] on div "All visits 809 Willow Crest Dr Richardson, TX 75081 Home details Other Visits N…" at bounding box center [400, 210] width 800 height 353
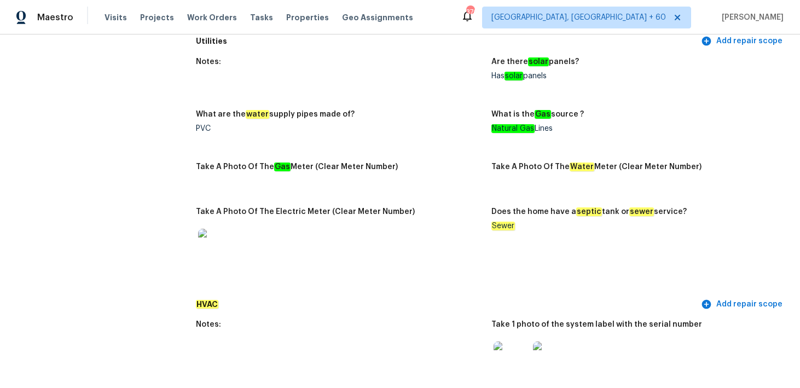
scroll to position [2009, 0]
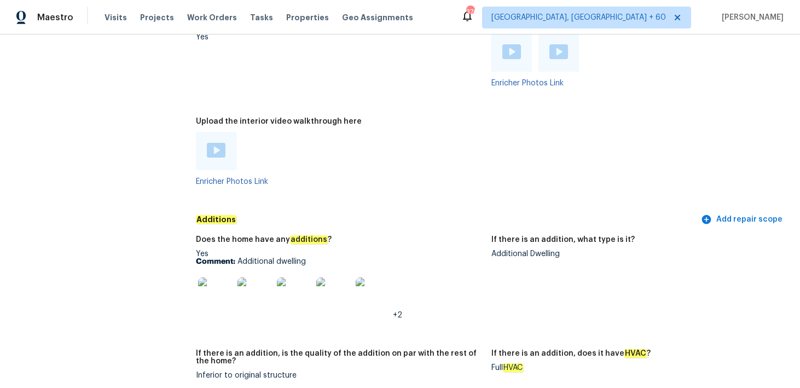
click at [295, 258] on p "Comment: Additional dwelling" at bounding box center [339, 262] width 287 height 8
click at [246, 258] on p "Comment: Additional dwelling" at bounding box center [339, 262] width 287 height 8
drag, startPoint x: 239, startPoint y: 252, endPoint x: 332, endPoint y: 253, distance: 93.5
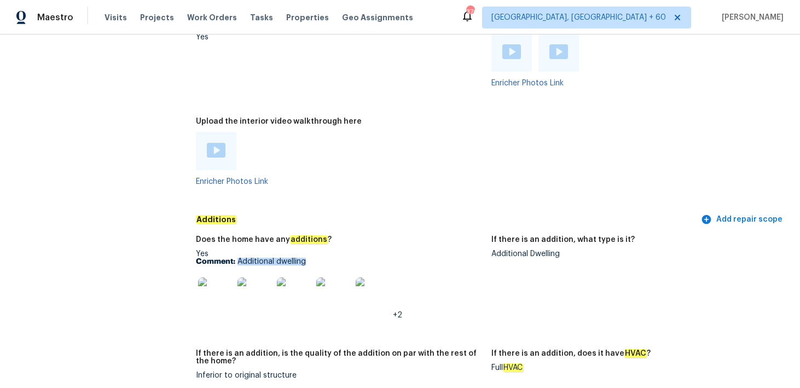
click at [332, 258] on p "Comment: Additional dwelling" at bounding box center [339, 262] width 287 height 8
copy p "Additional dwelling"
click at [205, 277] on img at bounding box center [215, 294] width 35 height 35
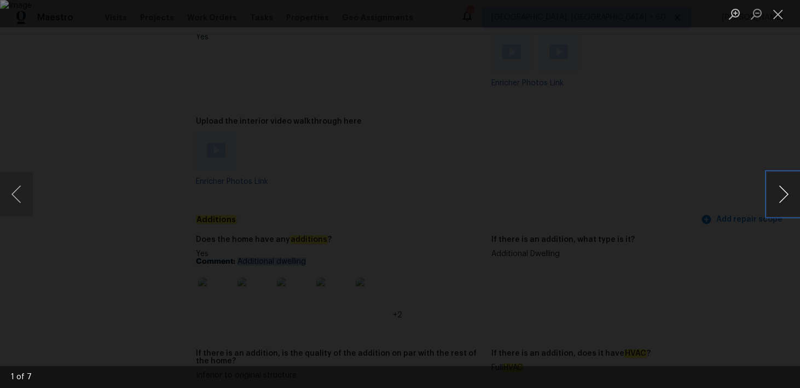
click at [787, 195] on button "Next image" at bounding box center [783, 194] width 33 height 44
click at [784, 195] on button "Next image" at bounding box center [783, 194] width 33 height 44
click at [775, 21] on button "Close lightbox" at bounding box center [778, 13] width 22 height 19
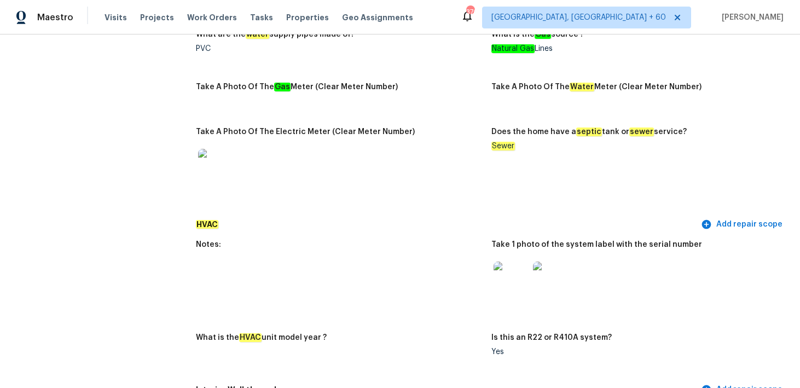
scroll to position [752, 0]
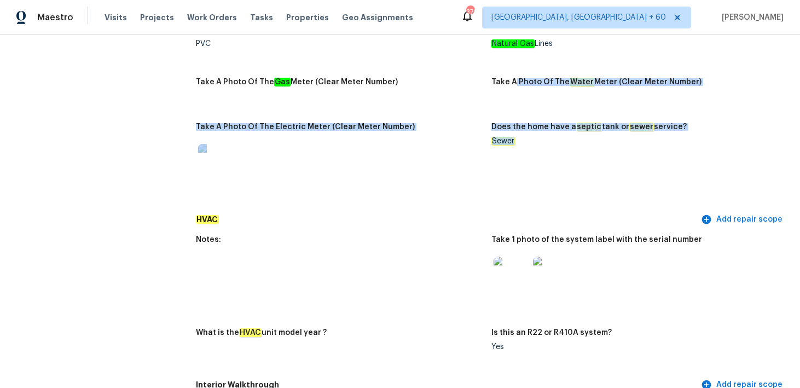
drag, startPoint x: 515, startPoint y: 78, endPoint x: 580, endPoint y: 202, distance: 140.6
click at [582, 201] on div "Notes: Are there solar panels? Has solar panels What are the water supply pipes…" at bounding box center [491, 88] width 591 height 243
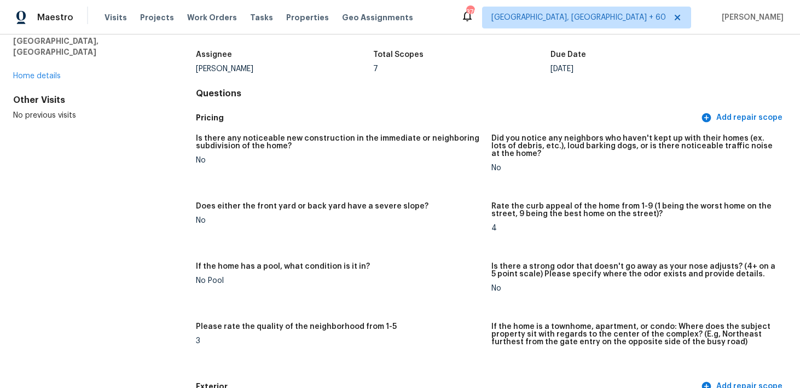
scroll to position [0, 0]
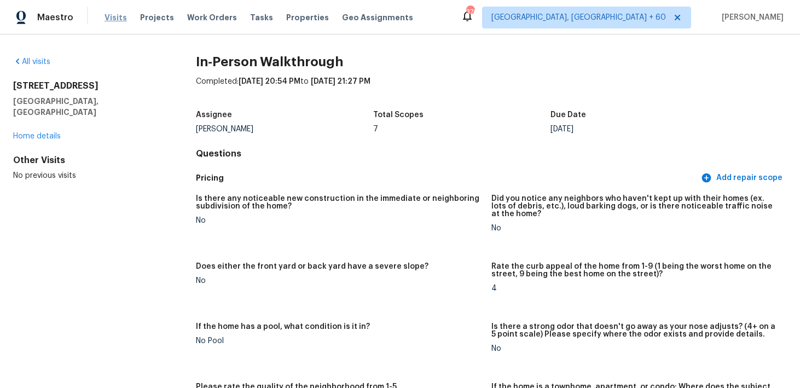
click at [120, 12] on span "Visits" at bounding box center [115, 17] width 22 height 11
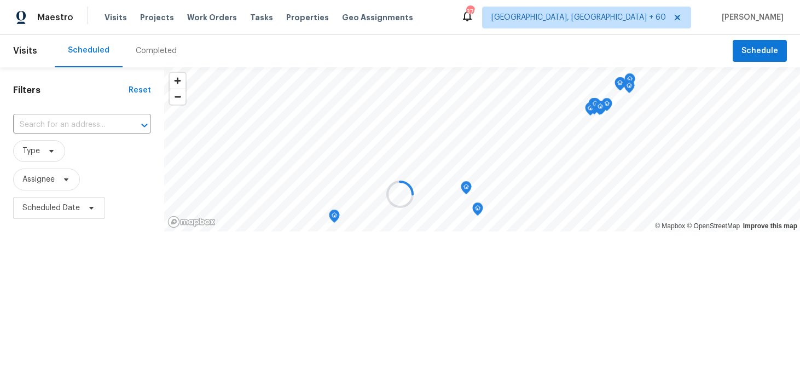
click at [119, 16] on div at bounding box center [400, 194] width 800 height 388
click at [159, 47] on div at bounding box center [400, 194] width 800 height 388
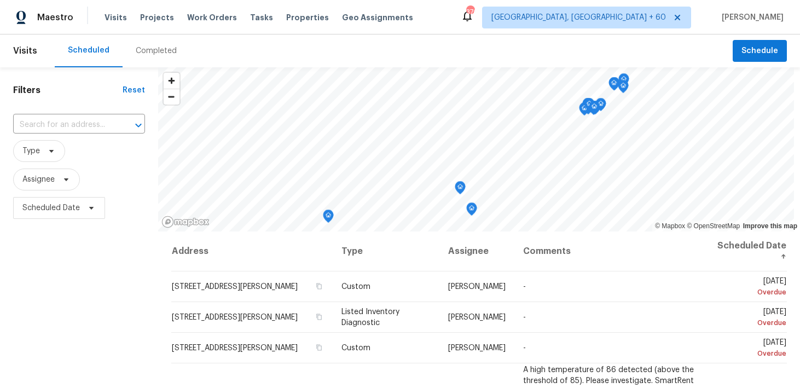
click at [147, 56] on div "Completed" at bounding box center [156, 50] width 41 height 11
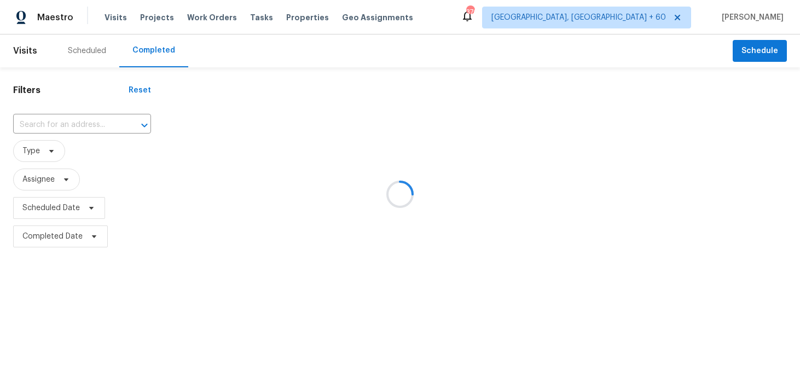
click at [73, 122] on div at bounding box center [400, 194] width 800 height 388
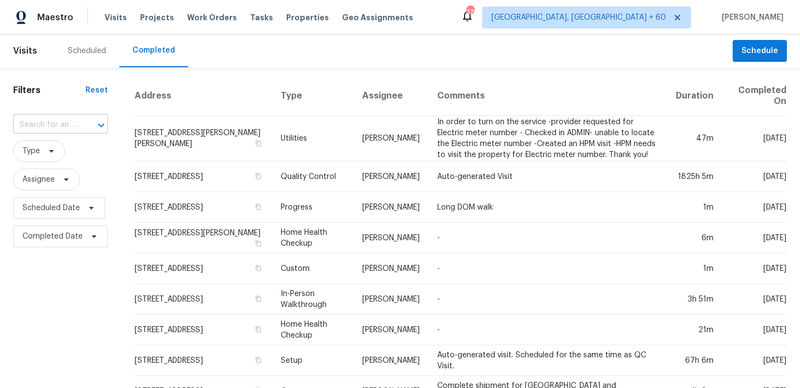
click at [44, 127] on input "text" at bounding box center [45, 124] width 64 height 17
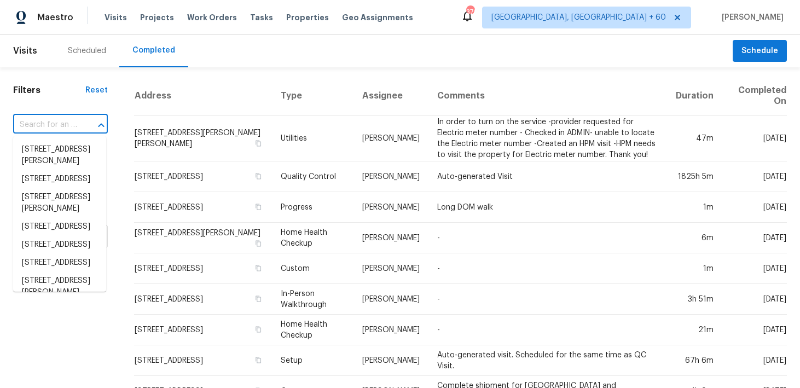
paste input "724 Canal St Delaware, OH, 43015"
type input "724 Canal St Delaware, OH, 43015"
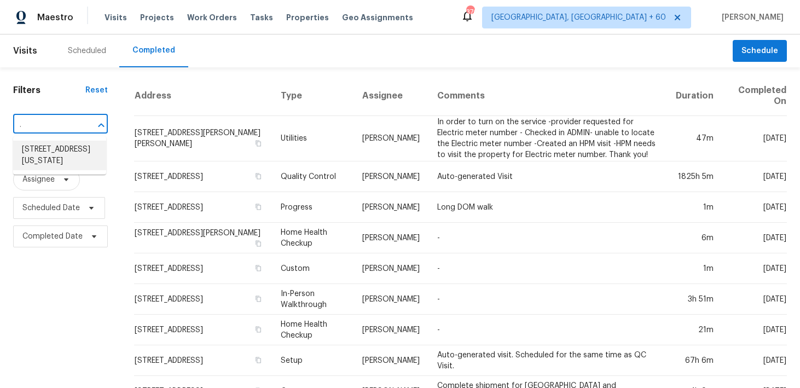
click at [38, 151] on li "724 Canal St, Delaware, OH 43015" at bounding box center [59, 156] width 93 height 30
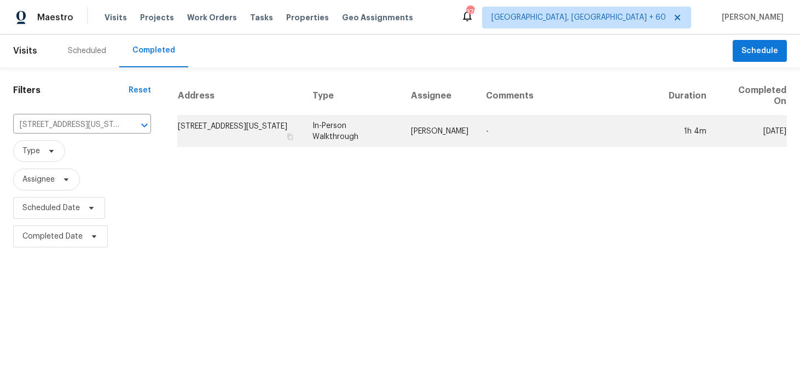
click at [335, 131] on td "In-Person Walkthrough" at bounding box center [353, 131] width 98 height 31
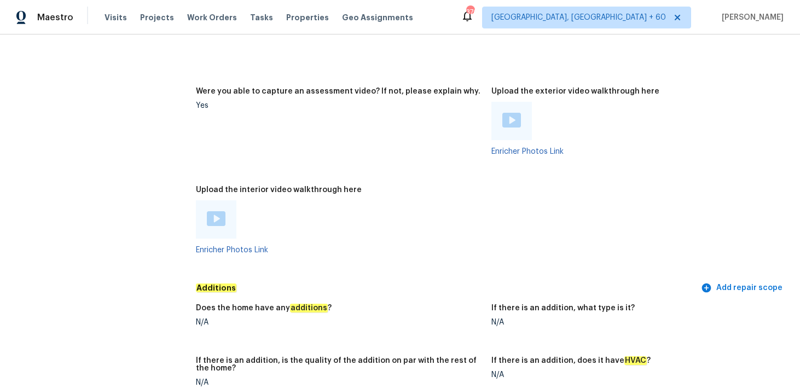
scroll to position [2118, 0]
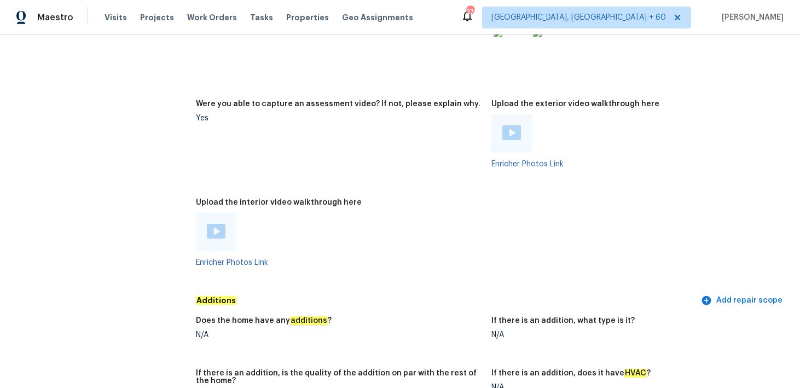
click at [219, 228] on img at bounding box center [216, 231] width 19 height 15
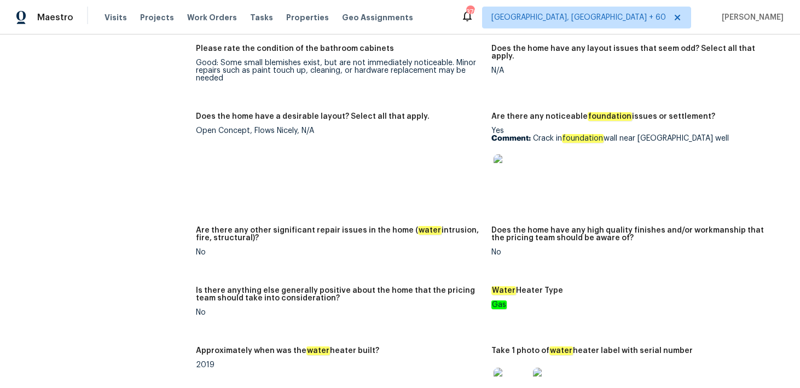
scroll to position [1782, 0]
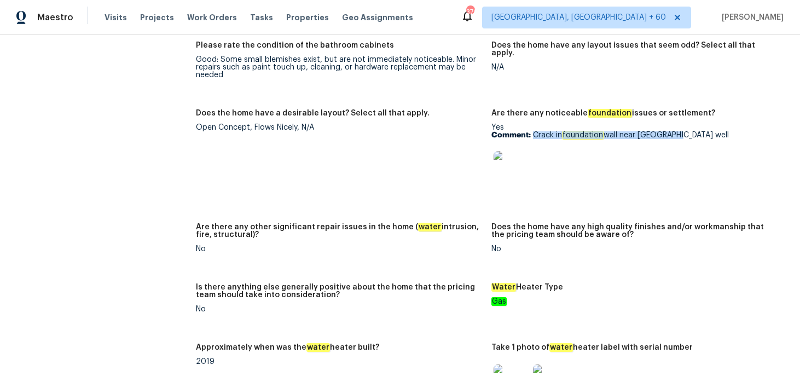
drag, startPoint x: 534, startPoint y: 134, endPoint x: 697, endPoint y: 135, distance: 162.4
click at [697, 135] on p "Comment: Crack in foundation wall near sump well" at bounding box center [634, 135] width 287 height 8
click at [504, 171] on img at bounding box center [510, 168] width 35 height 35
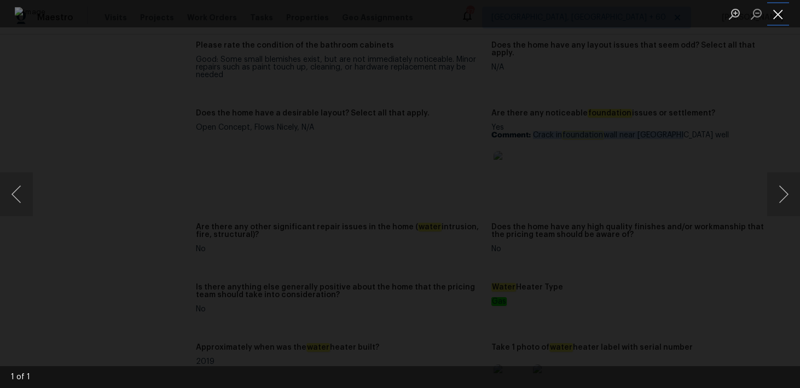
click at [781, 20] on button "Close lightbox" at bounding box center [778, 13] width 22 height 19
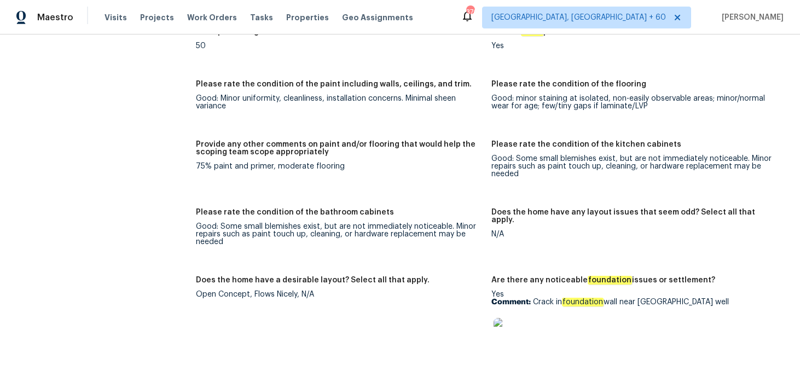
scroll to position [1615, 0]
